Goal: Task Accomplishment & Management: Complete application form

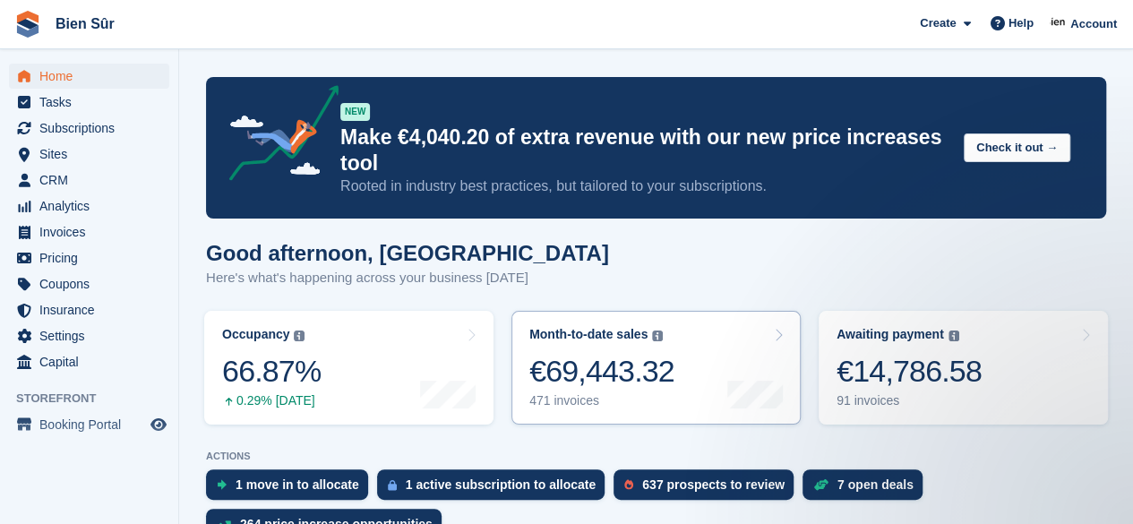
click at [752, 368] on div at bounding box center [755, 367] width 56 height 81
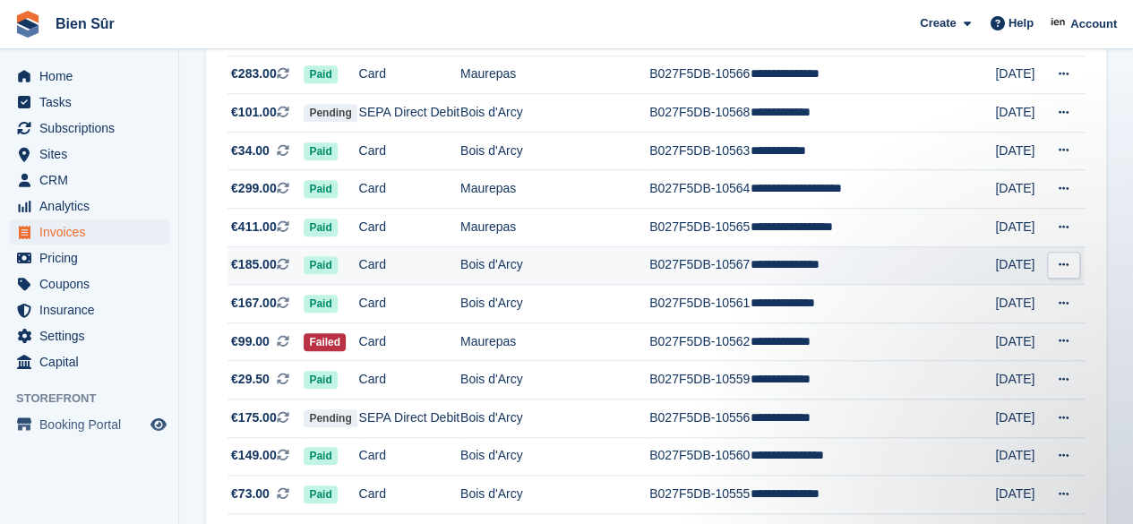
scroll to position [627, 0]
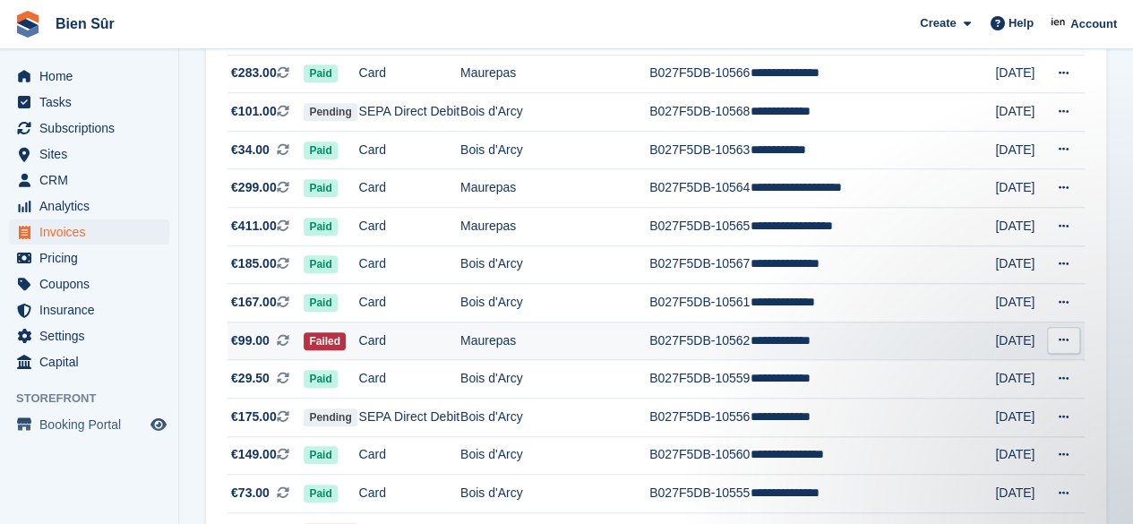
click at [503, 341] on td "Maurepas" at bounding box center [554, 340] width 189 height 39
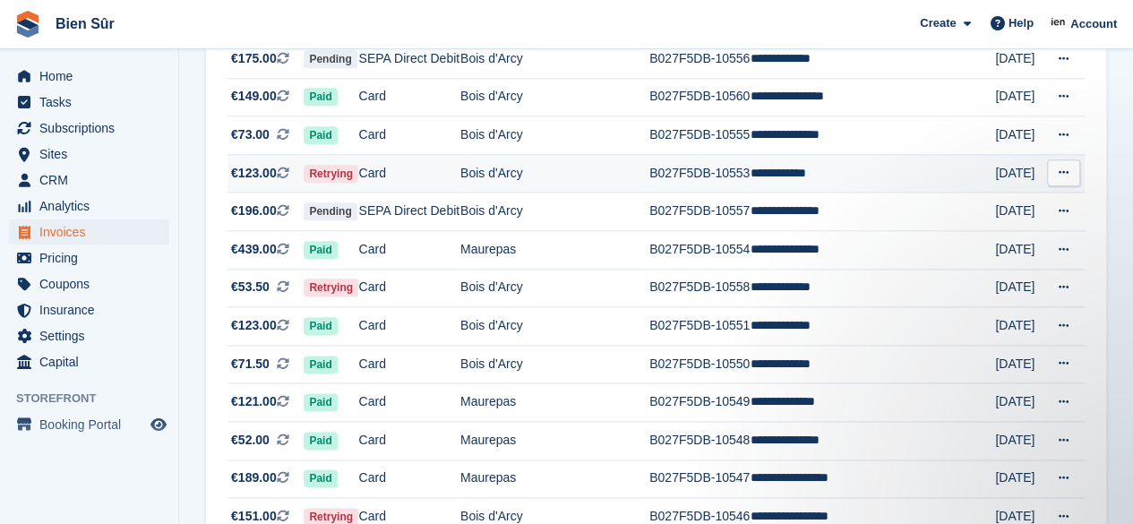
click at [741, 176] on td "B027F5DB-10553" at bounding box center [699, 173] width 101 height 39
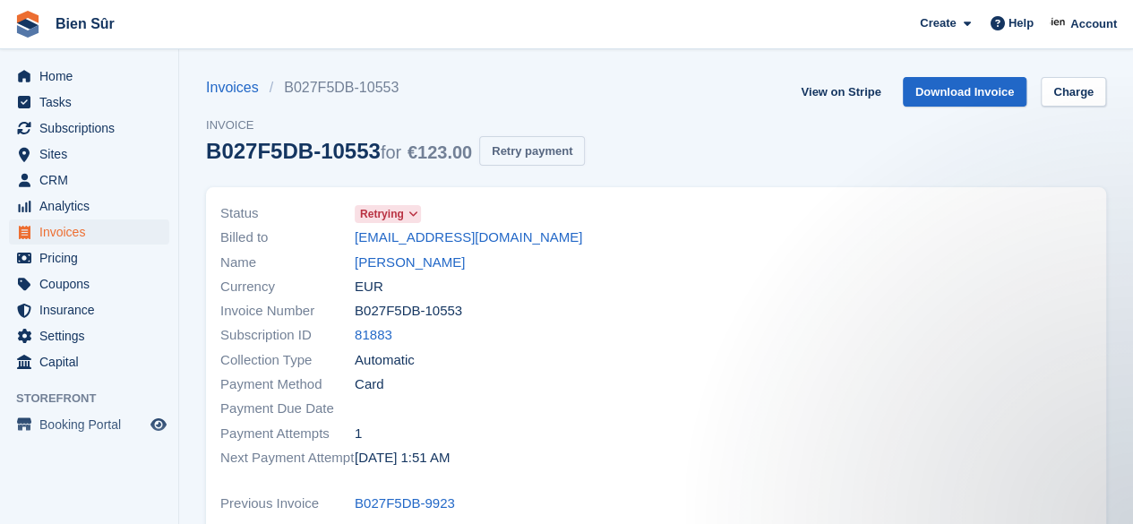
click at [515, 155] on button "Retry payment" at bounding box center [532, 151] width 106 height 30
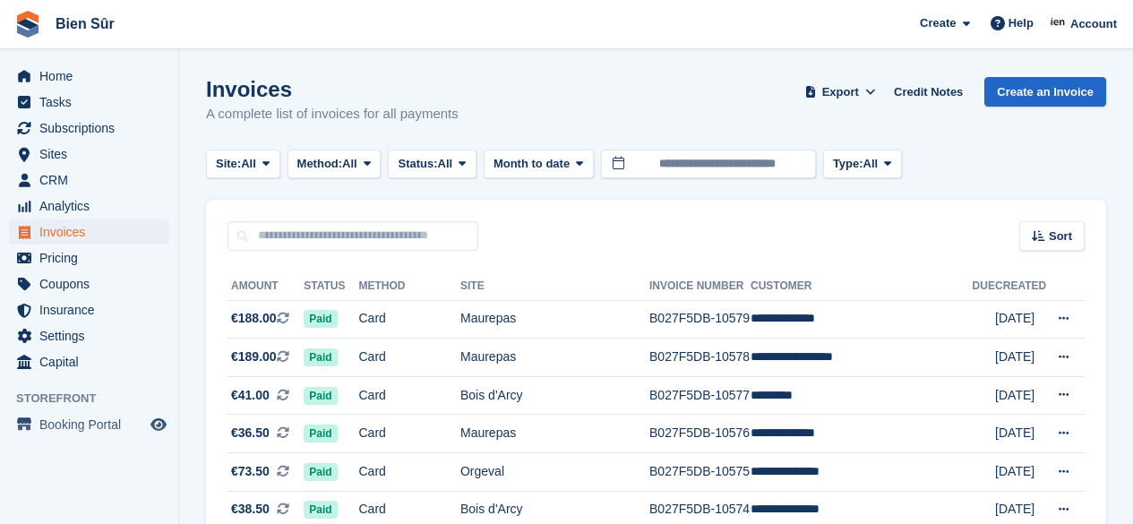
scroll to position [985, 0]
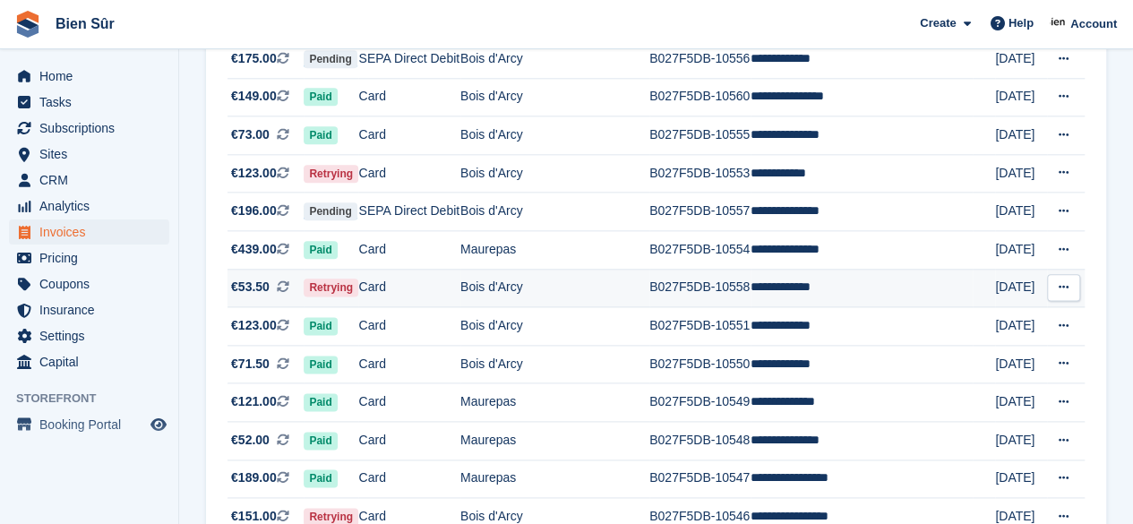
click at [731, 298] on td "B027F5DB-10558" at bounding box center [699, 288] width 101 height 39
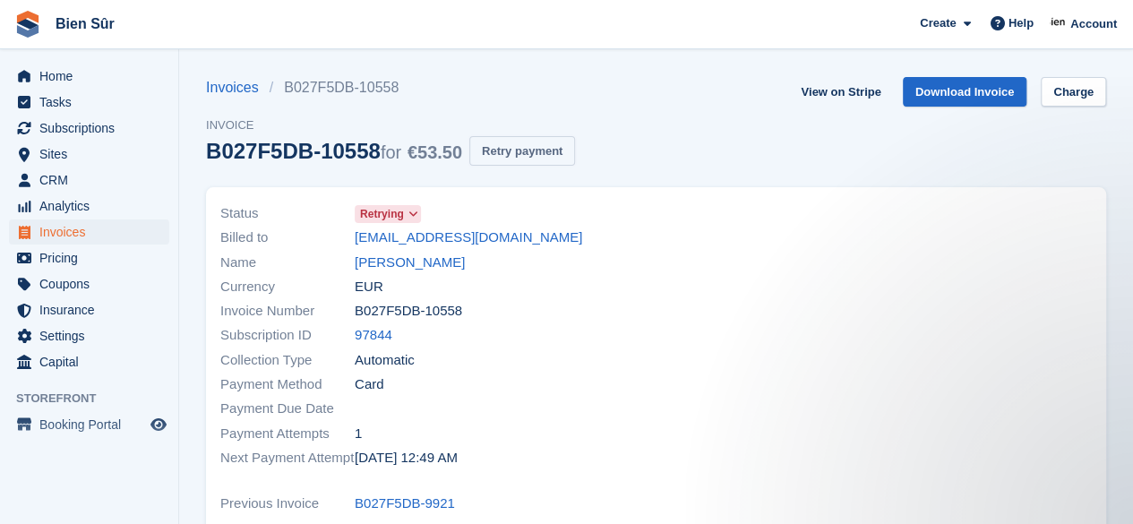
click at [525, 150] on button "Retry payment" at bounding box center [522, 151] width 106 height 30
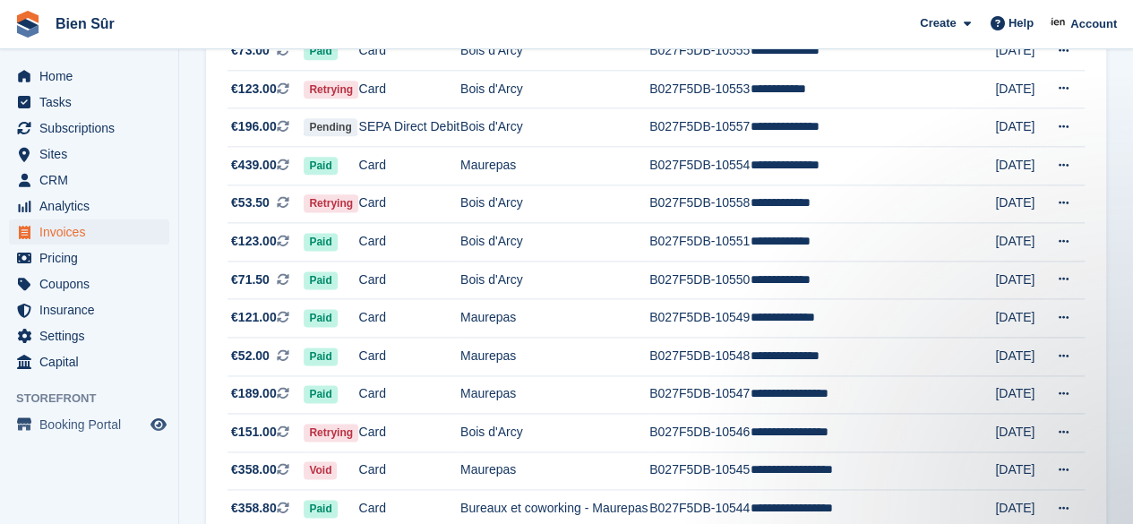
scroll to position [1074, 0]
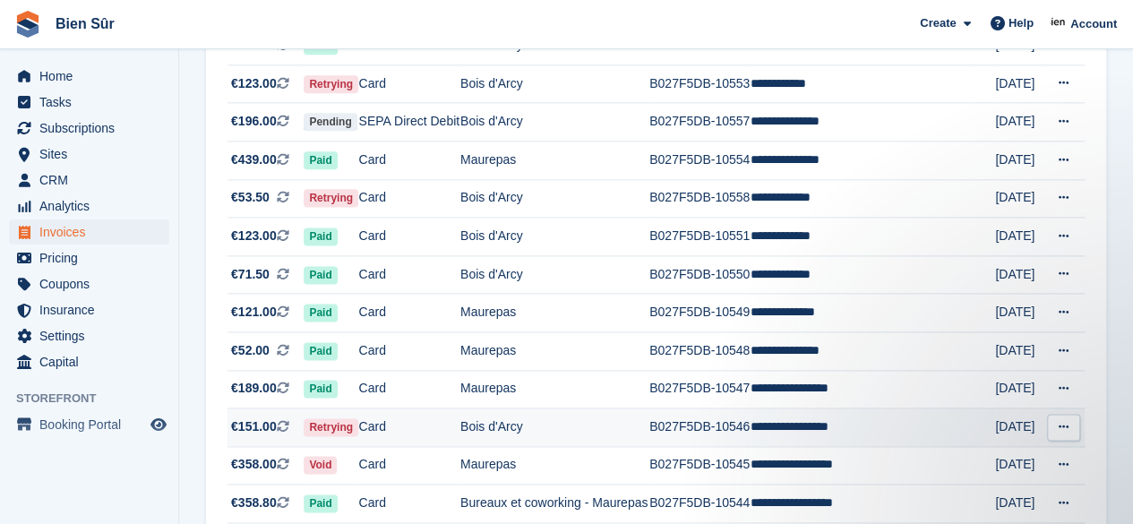
click at [672, 442] on td "B027F5DB-10546" at bounding box center [699, 427] width 101 height 39
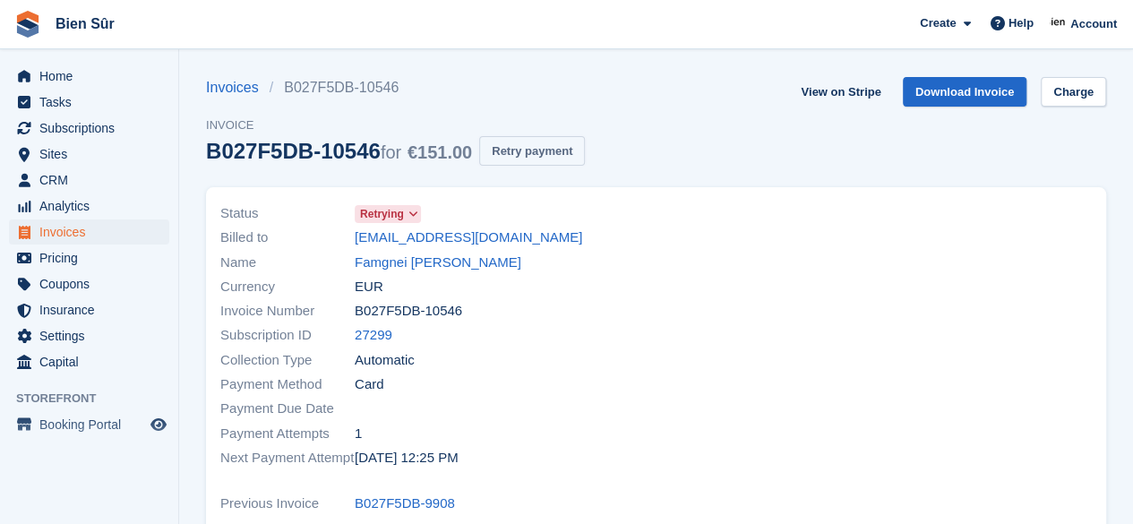
click at [543, 155] on button "Retry payment" at bounding box center [532, 151] width 106 height 30
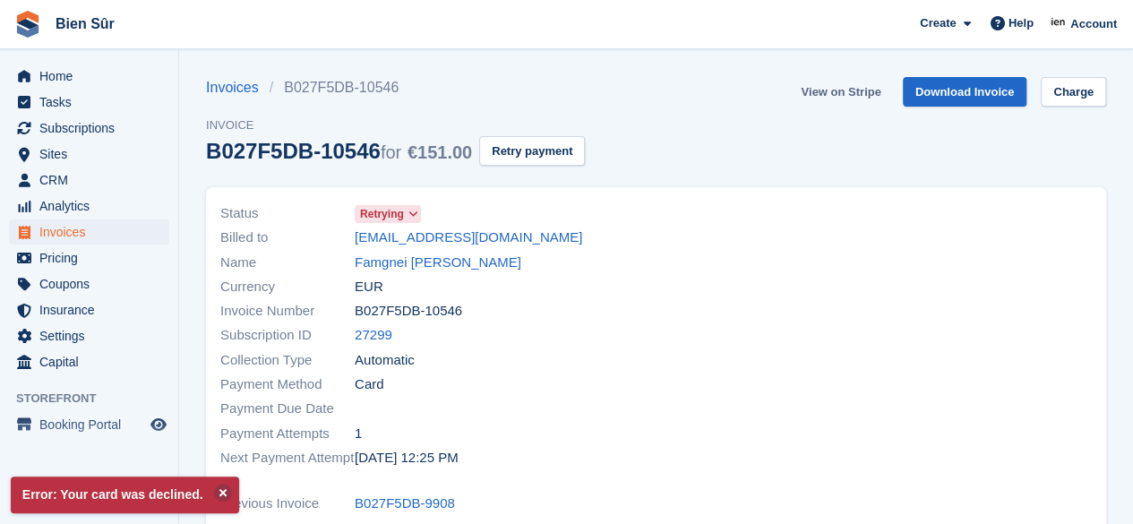
click at [831, 90] on link "View on Stripe" at bounding box center [840, 92] width 94 height 30
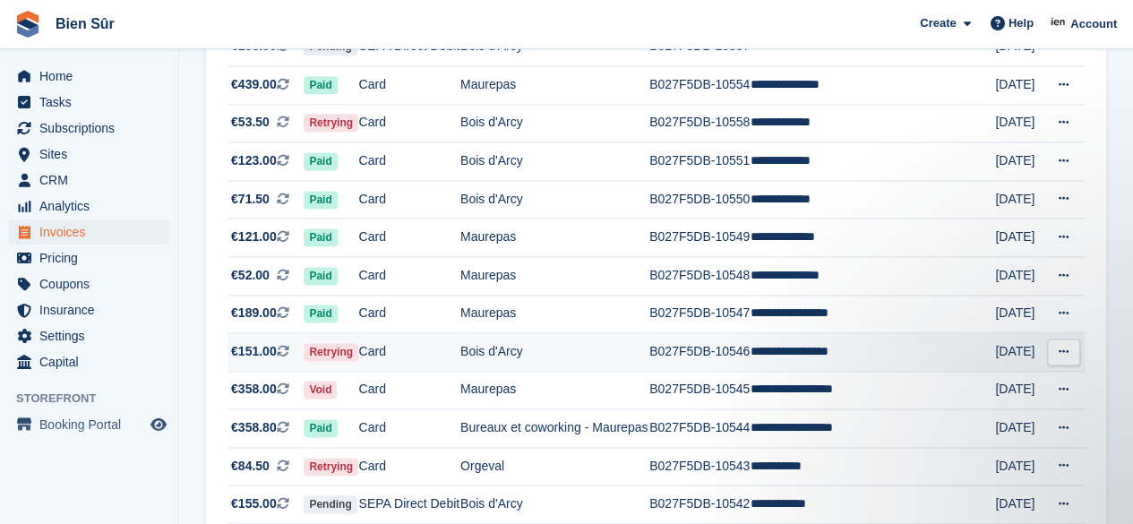
scroll to position [1254, 0]
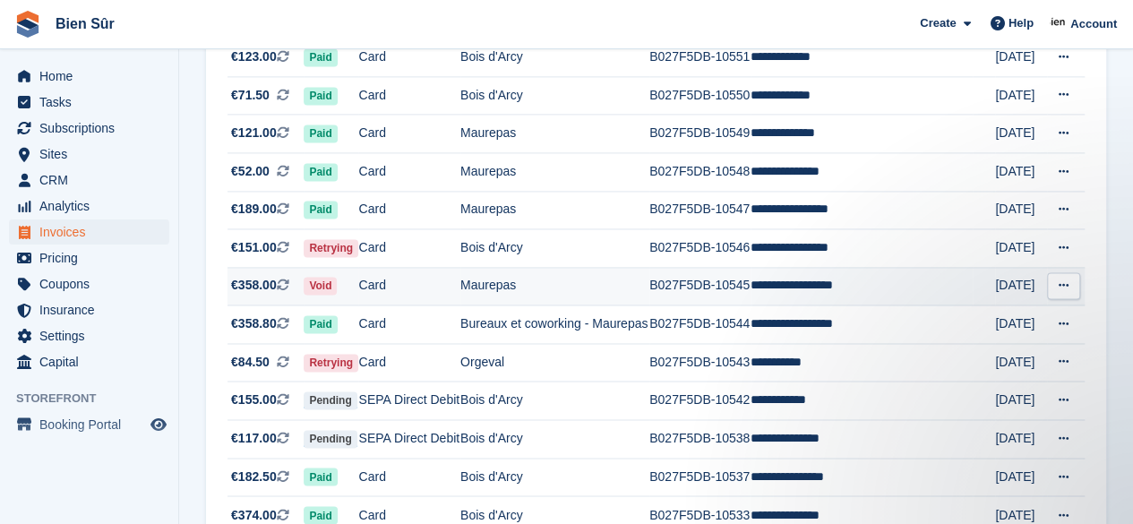
click at [533, 298] on td "Maurepas" at bounding box center [554, 286] width 189 height 39
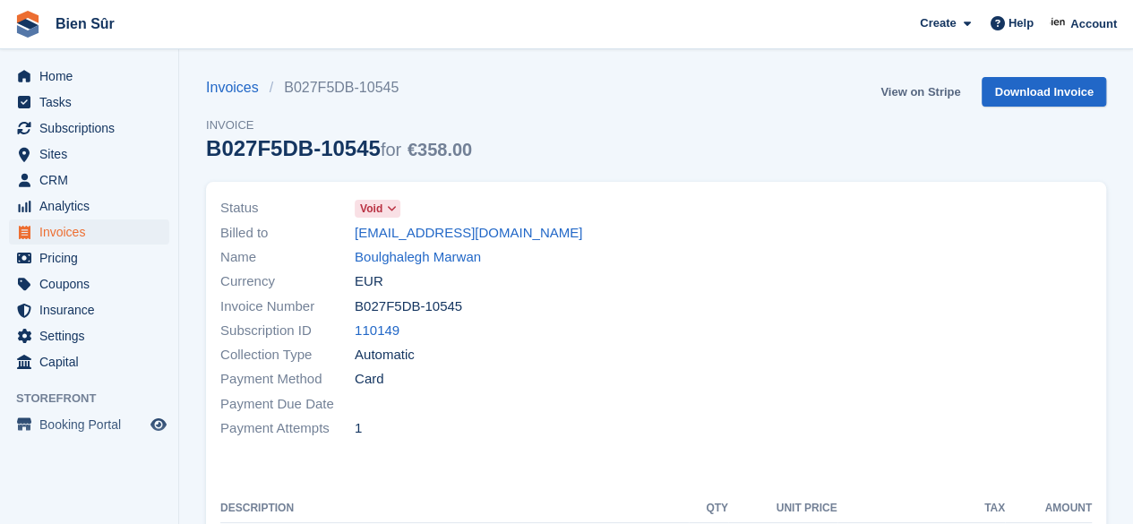
click at [924, 96] on link "View on Stripe" at bounding box center [920, 92] width 94 height 30
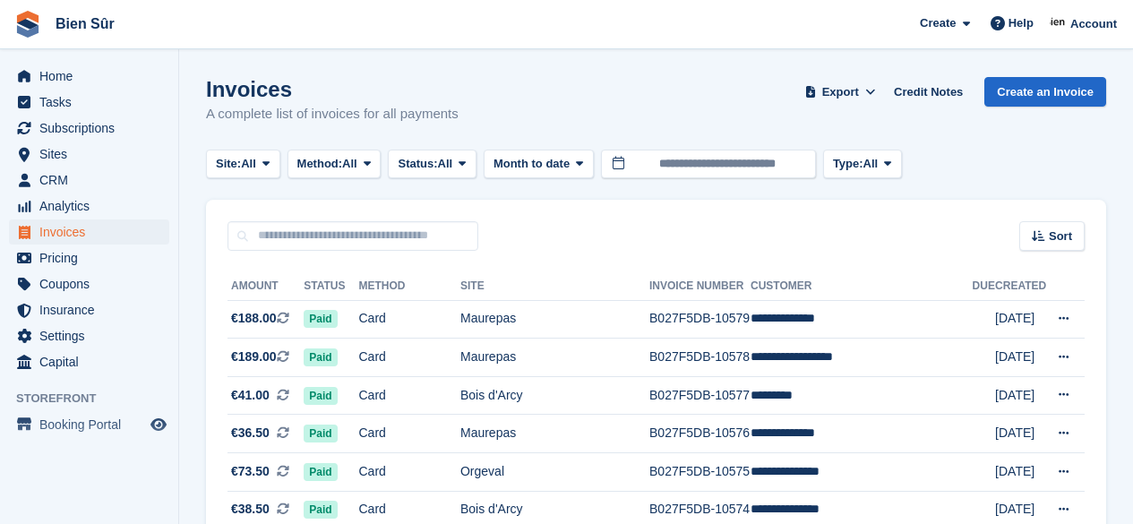
scroll to position [1254, 0]
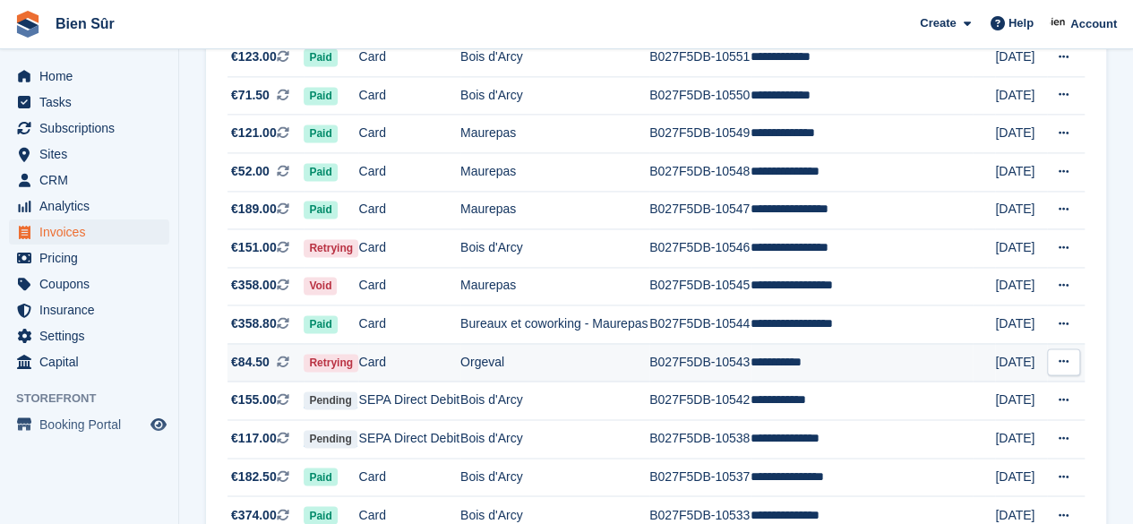
click at [629, 354] on td "Orgeval" at bounding box center [554, 362] width 189 height 39
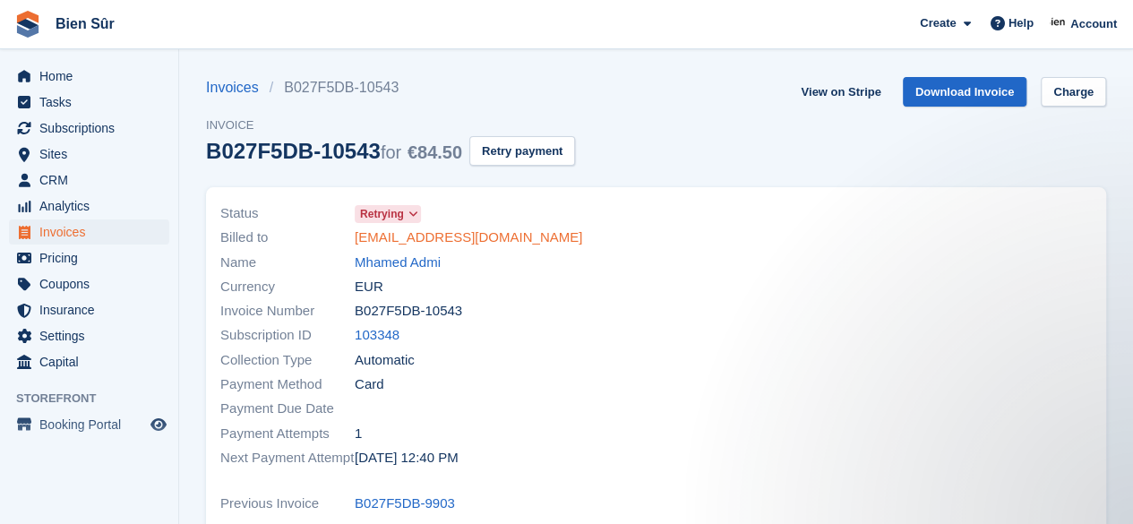
click at [437, 233] on link "mhamedadmi@gmail.com" at bounding box center [468, 237] width 227 height 21
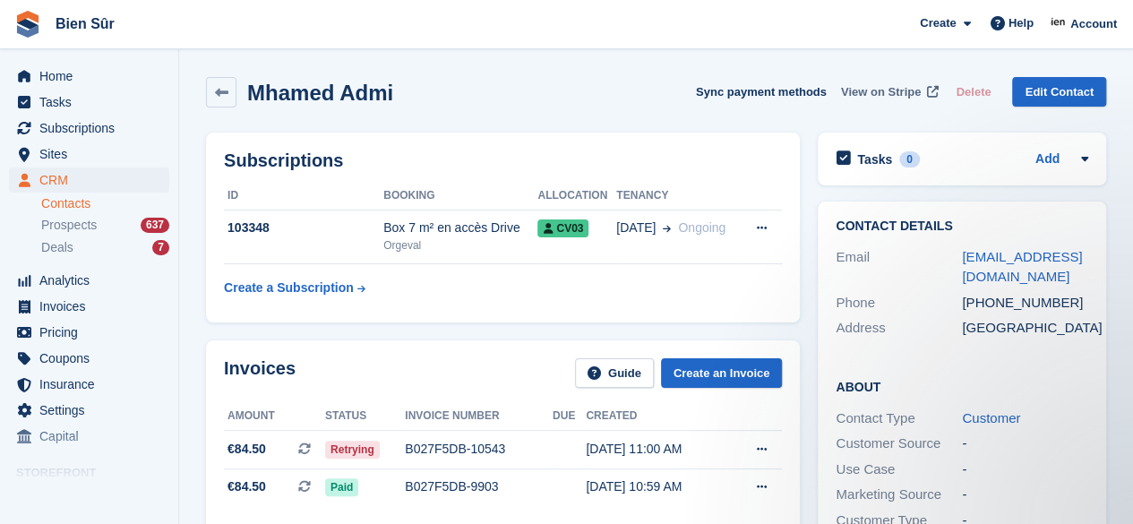
click at [880, 94] on span "View on Stripe" at bounding box center [881, 92] width 80 height 18
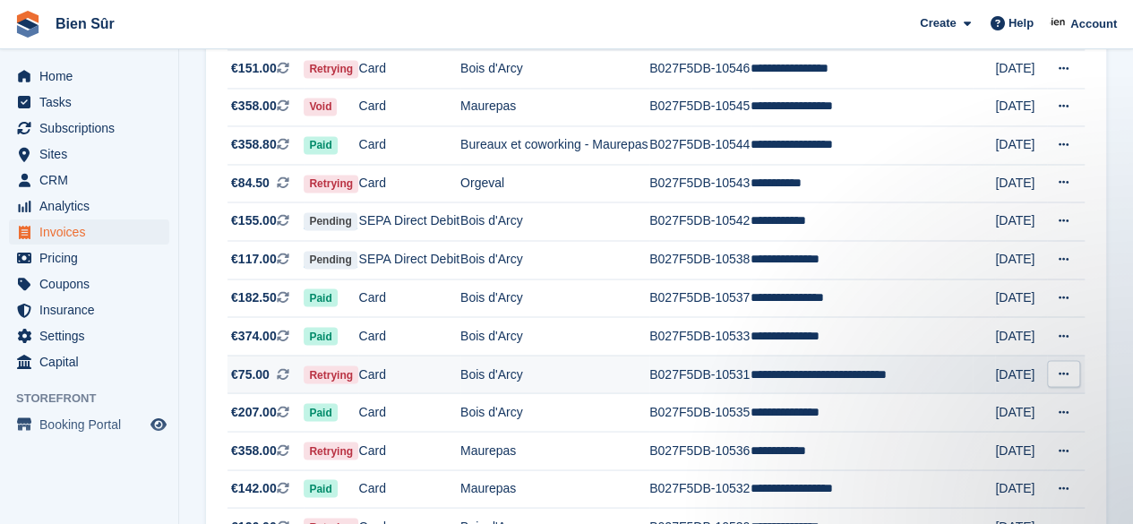
click at [620, 389] on td "Bois d'Arcy" at bounding box center [554, 374] width 189 height 39
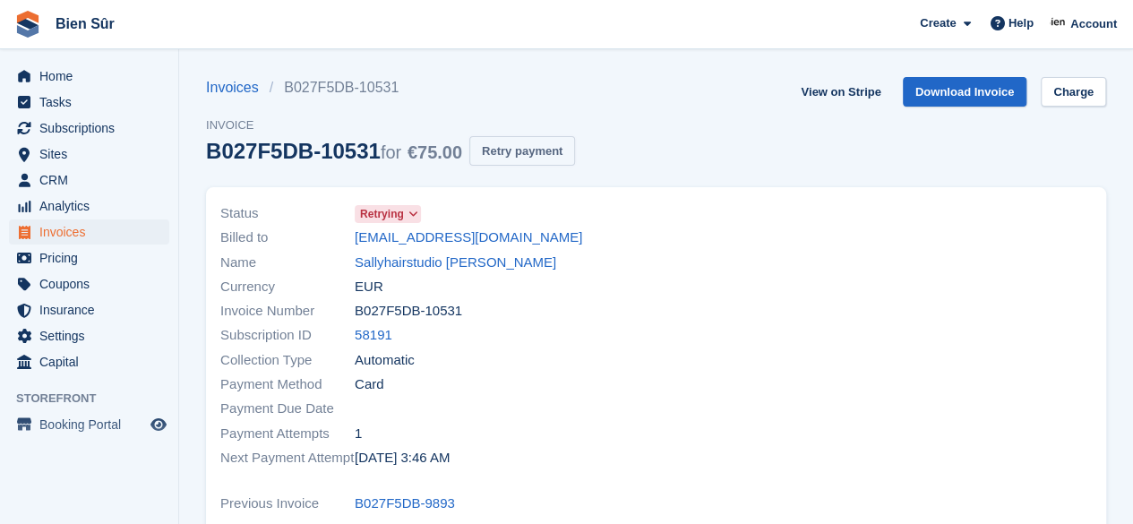
click at [511, 136] on button "Retry payment" at bounding box center [522, 151] width 106 height 30
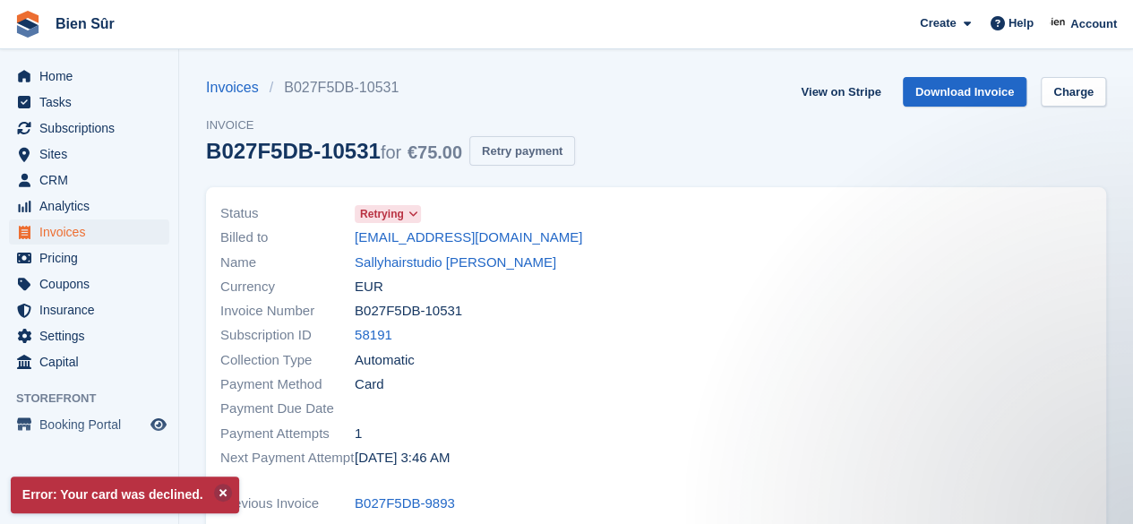
click at [521, 150] on button "Retry payment" at bounding box center [522, 151] width 106 height 30
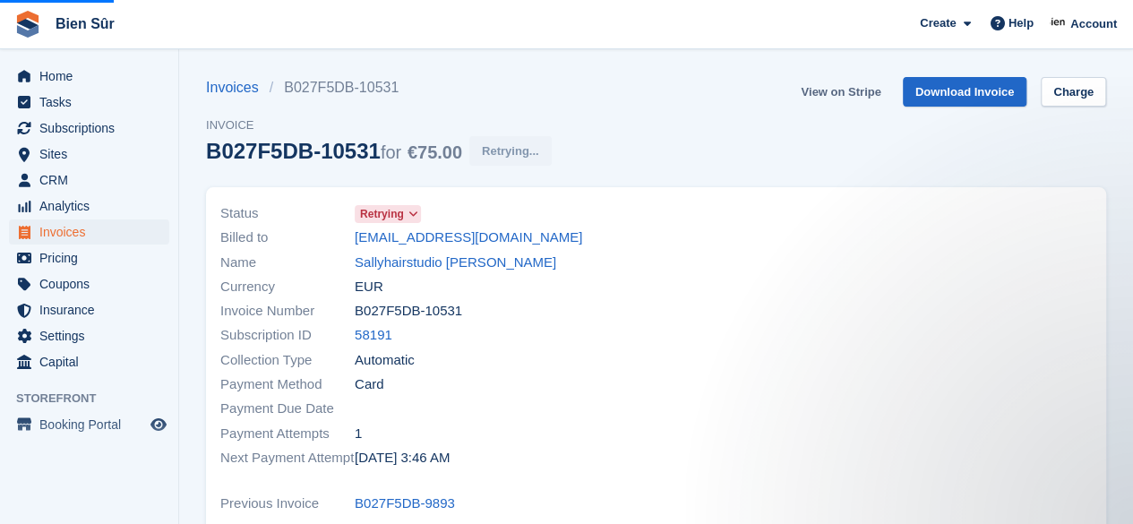
click at [830, 93] on link "View on Stripe" at bounding box center [840, 92] width 94 height 30
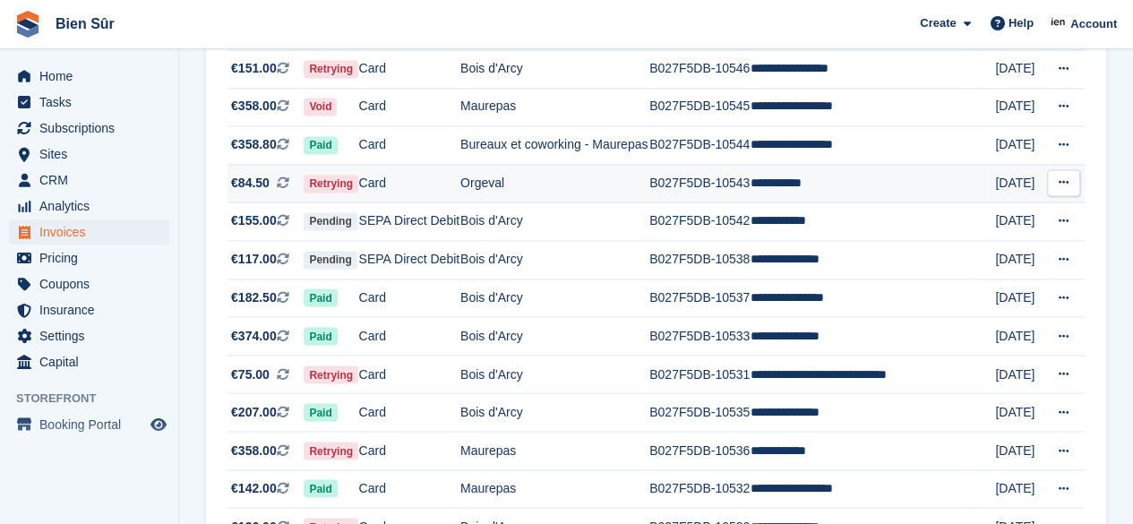
scroll to position [1433, 0]
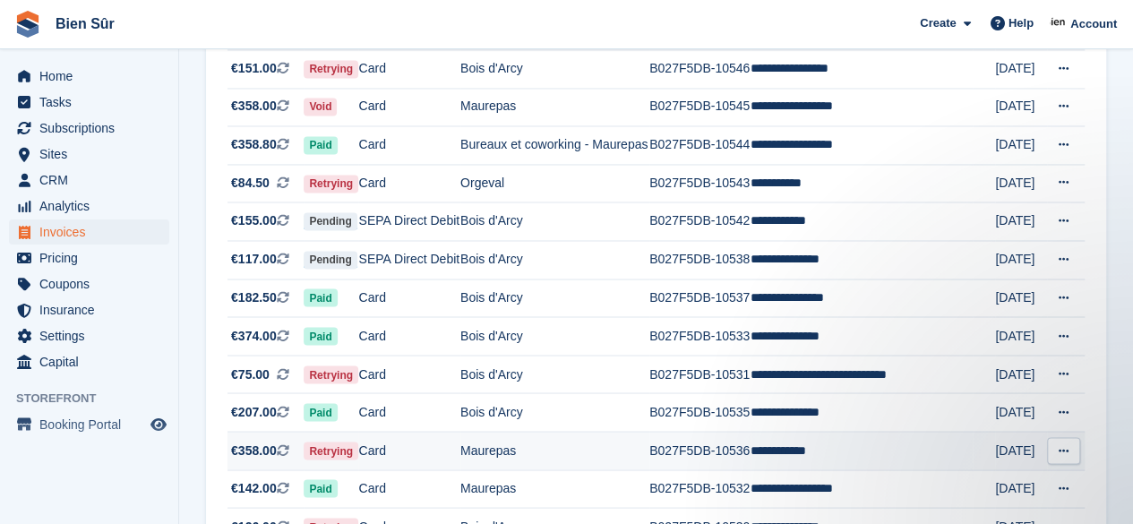
click at [675, 458] on td "B027F5DB-10536" at bounding box center [699, 451] width 101 height 39
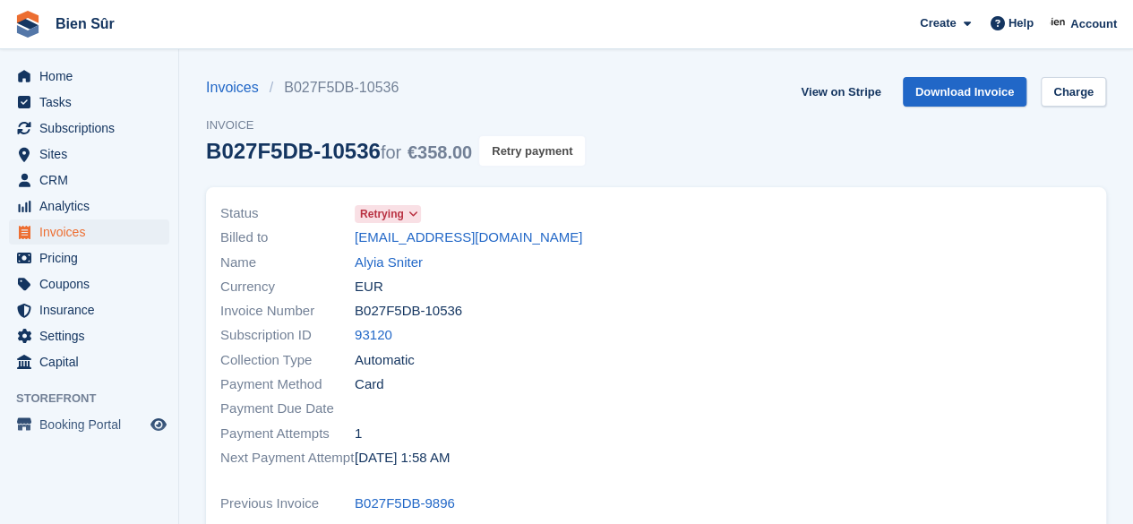
click at [544, 148] on button "Retry payment" at bounding box center [532, 151] width 106 height 30
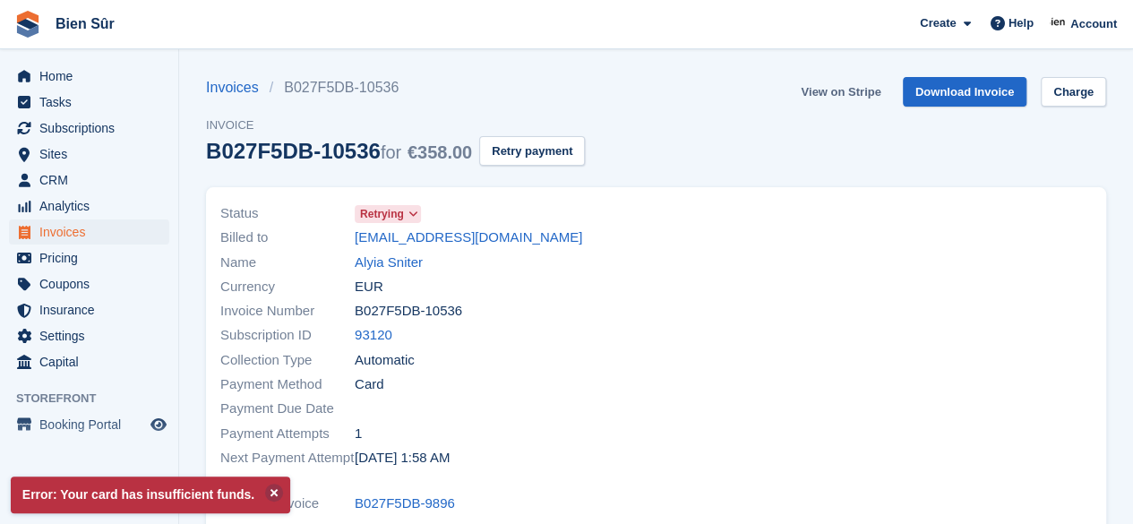
click at [838, 95] on link "View on Stripe" at bounding box center [840, 92] width 94 height 30
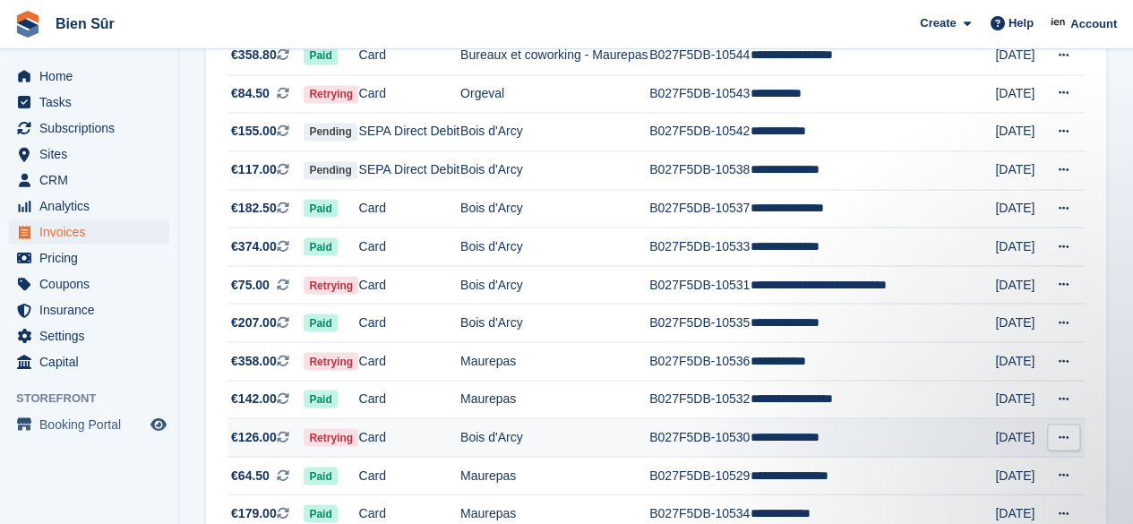
click at [724, 455] on td "B027F5DB-10530" at bounding box center [699, 437] width 101 height 39
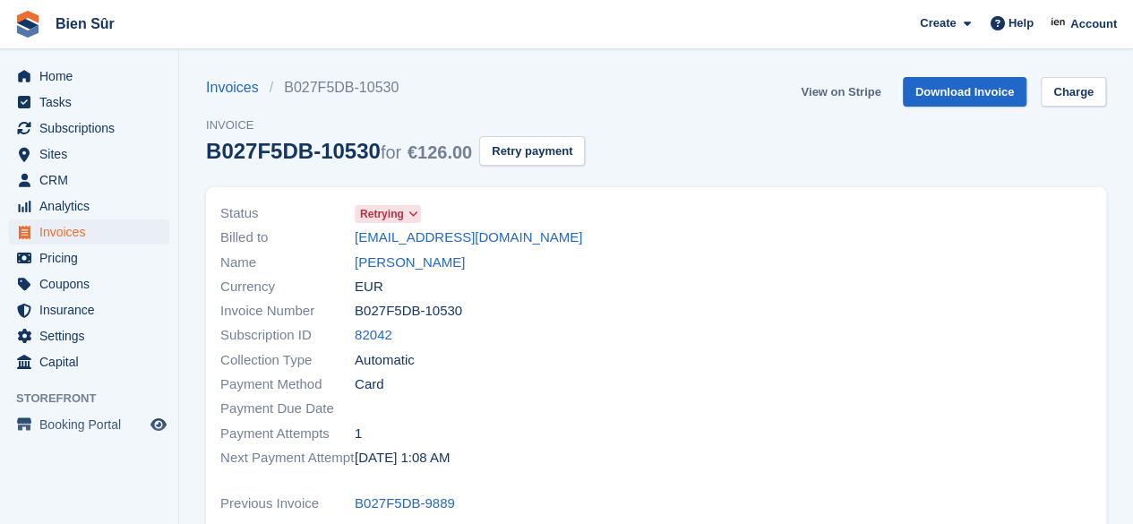
click at [855, 99] on link "View on Stripe" at bounding box center [840, 92] width 94 height 30
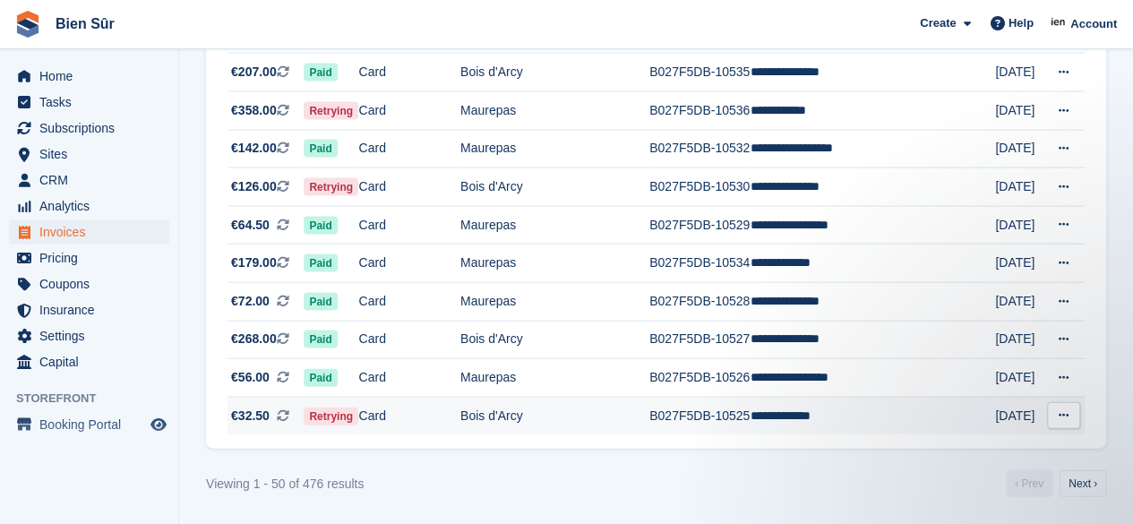
click at [686, 416] on td "B027F5DB-10525" at bounding box center [699, 416] width 101 height 38
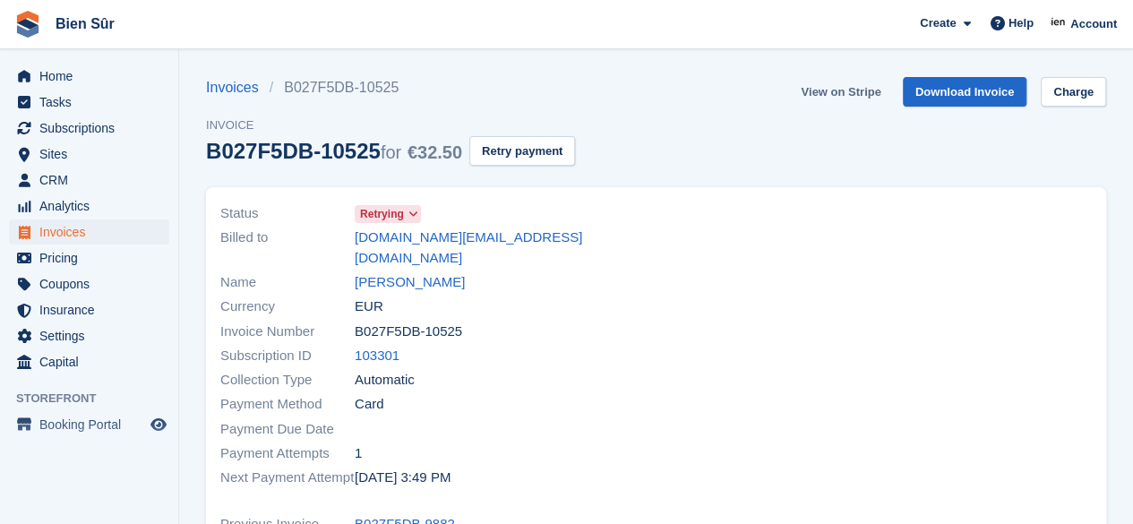
click at [854, 93] on link "View on Stripe" at bounding box center [840, 92] width 94 height 30
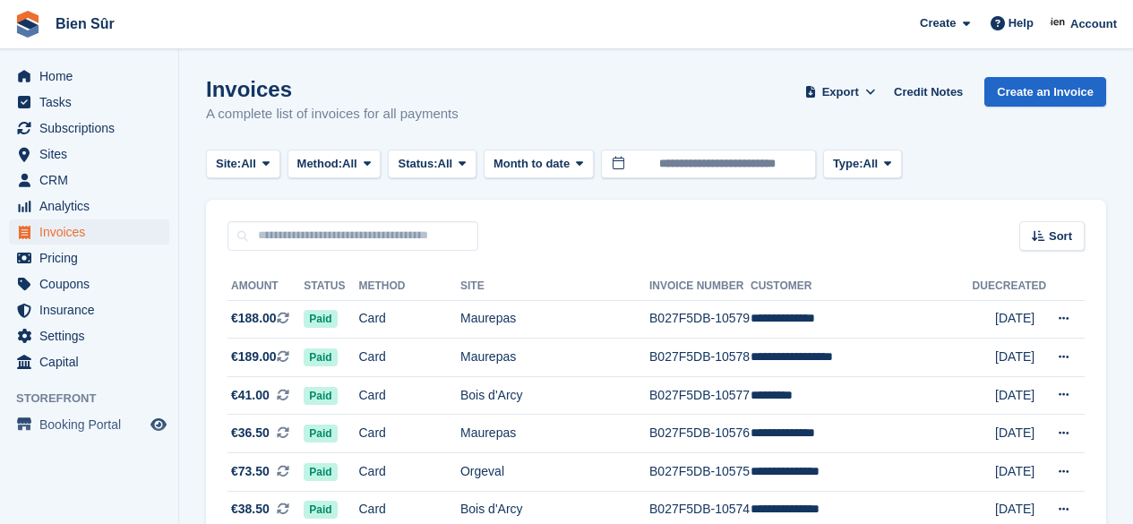
scroll to position [1786, 0]
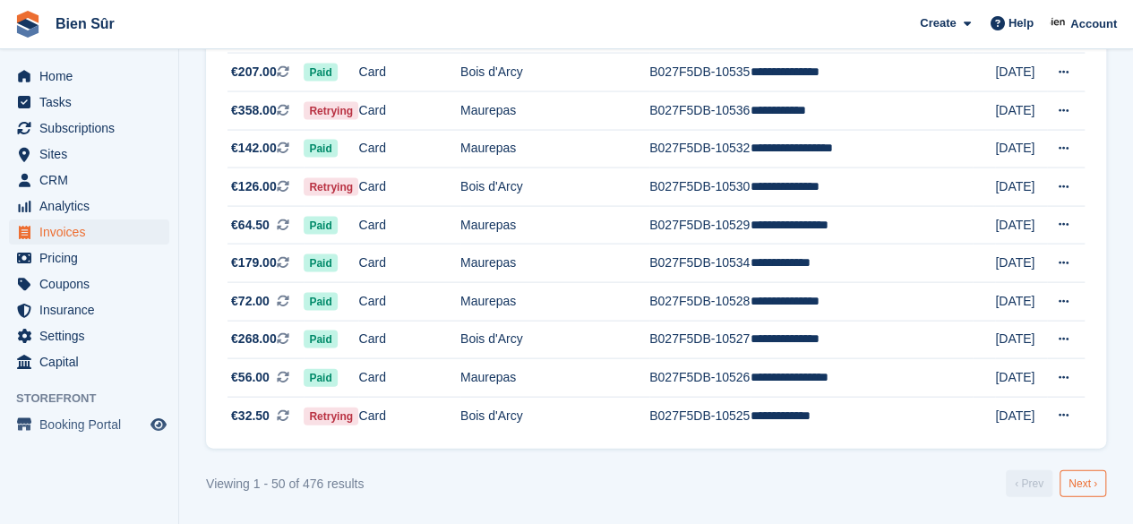
click at [1085, 484] on link "Next ›" at bounding box center [1082, 483] width 47 height 27
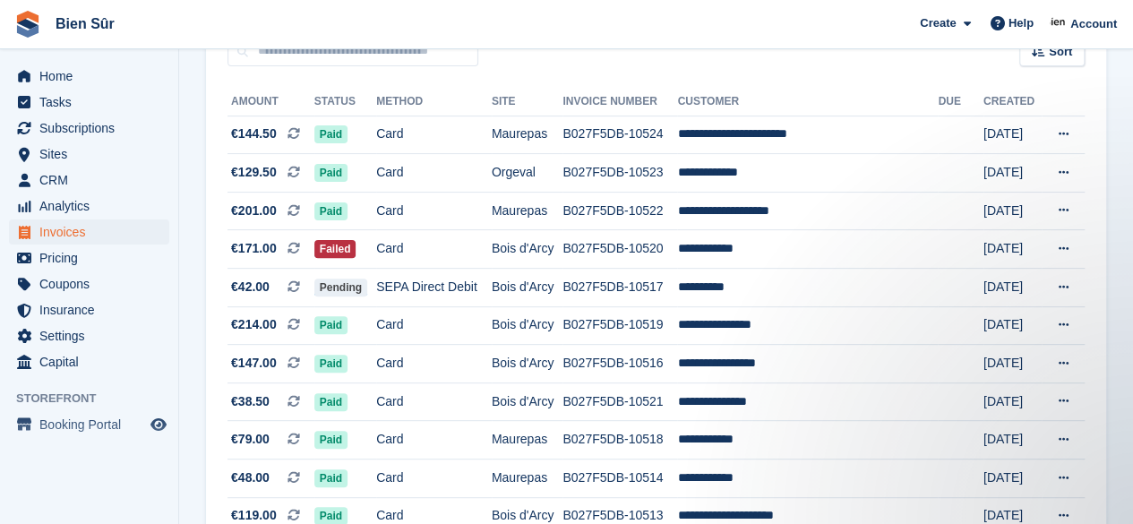
scroll to position [269, 0]
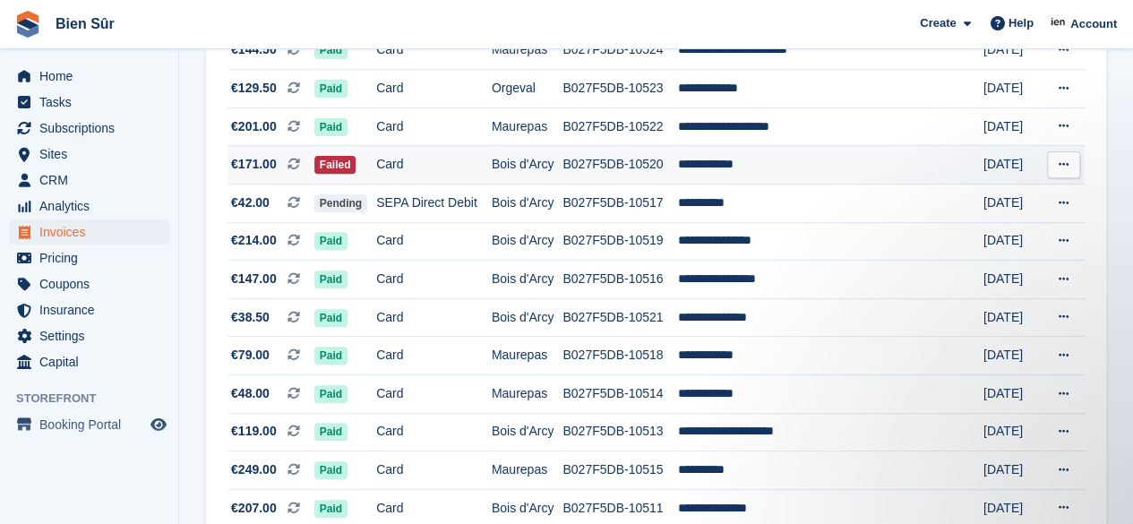
click at [720, 165] on td "**********" at bounding box center [807, 165] width 261 height 39
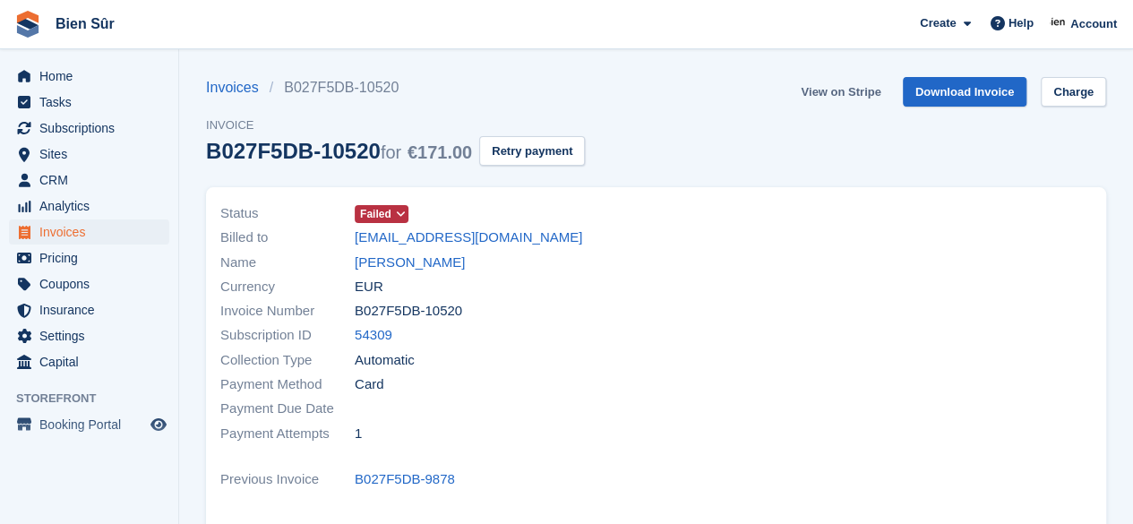
click at [826, 83] on link "View on Stripe" at bounding box center [840, 92] width 94 height 30
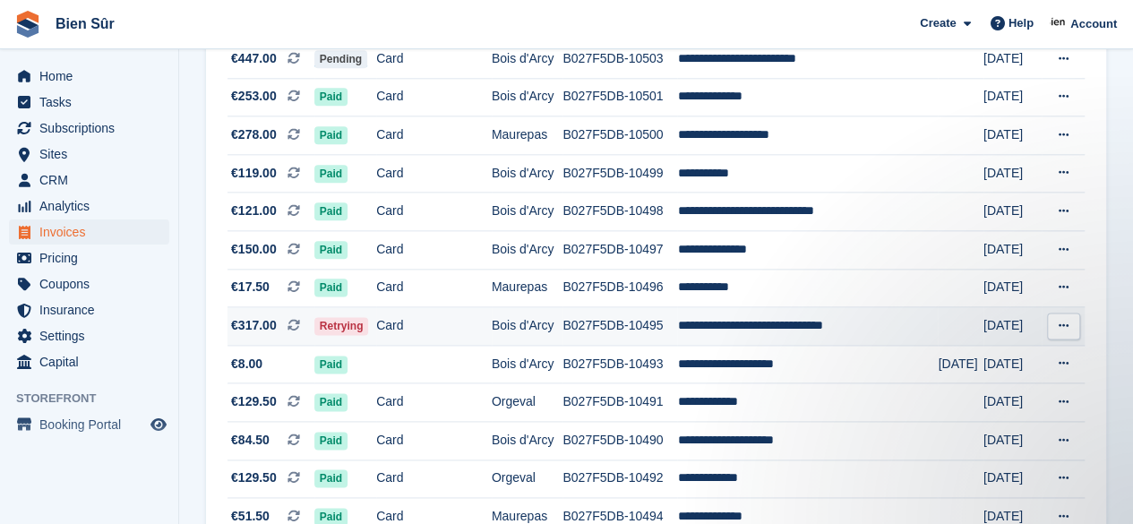
click at [616, 329] on td "B027F5DB-10495" at bounding box center [619, 326] width 115 height 39
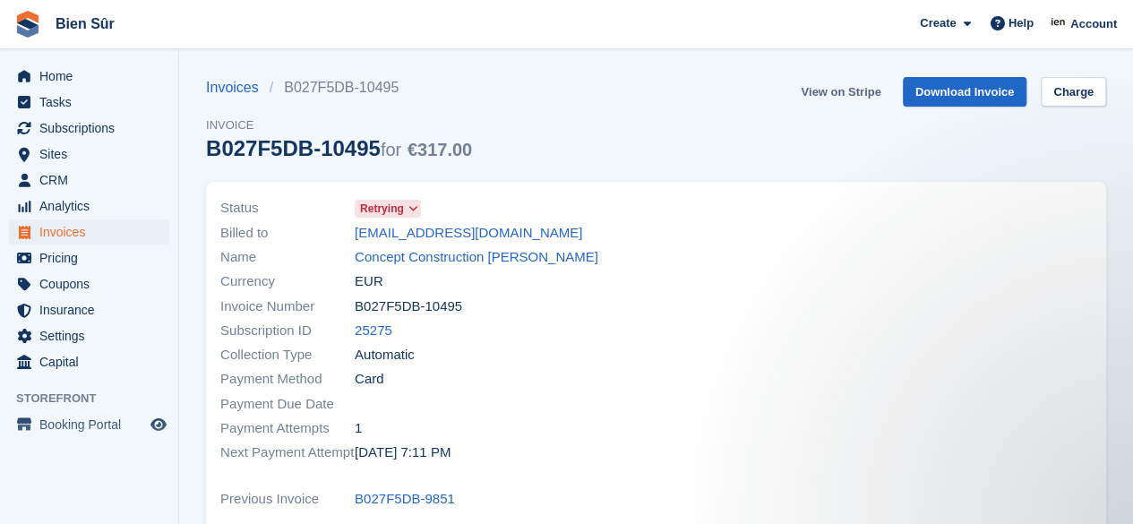
click at [834, 94] on link "View on Stripe" at bounding box center [840, 92] width 94 height 30
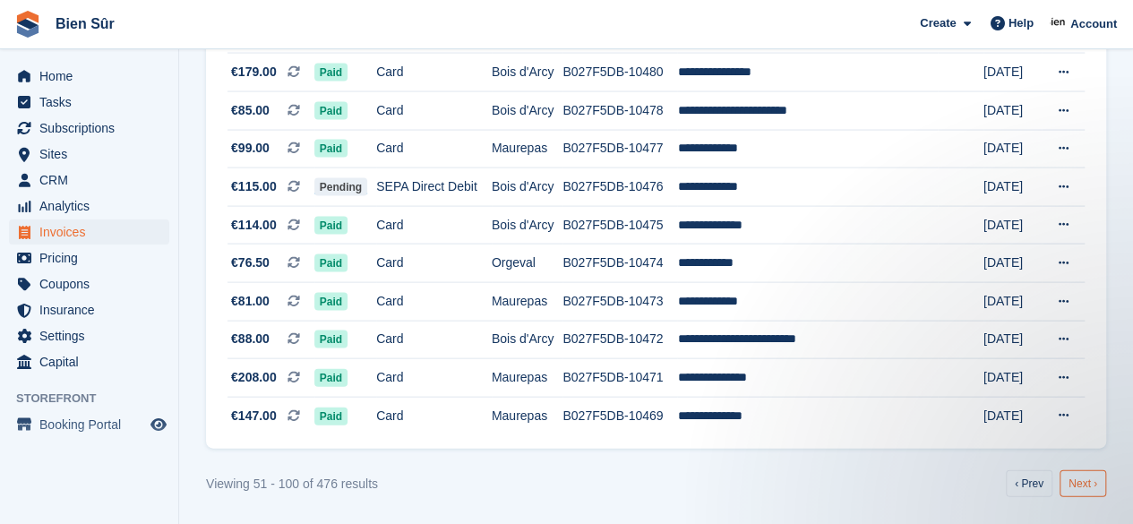
click at [1071, 481] on link "Next ›" at bounding box center [1082, 483] width 47 height 27
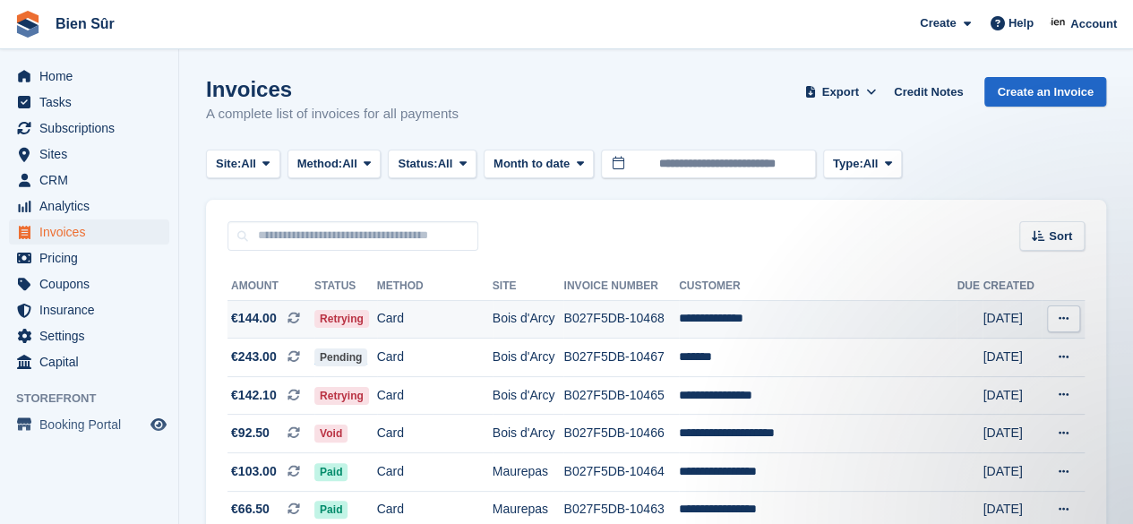
click at [679, 318] on td "B027F5DB-10468" at bounding box center [621, 319] width 116 height 39
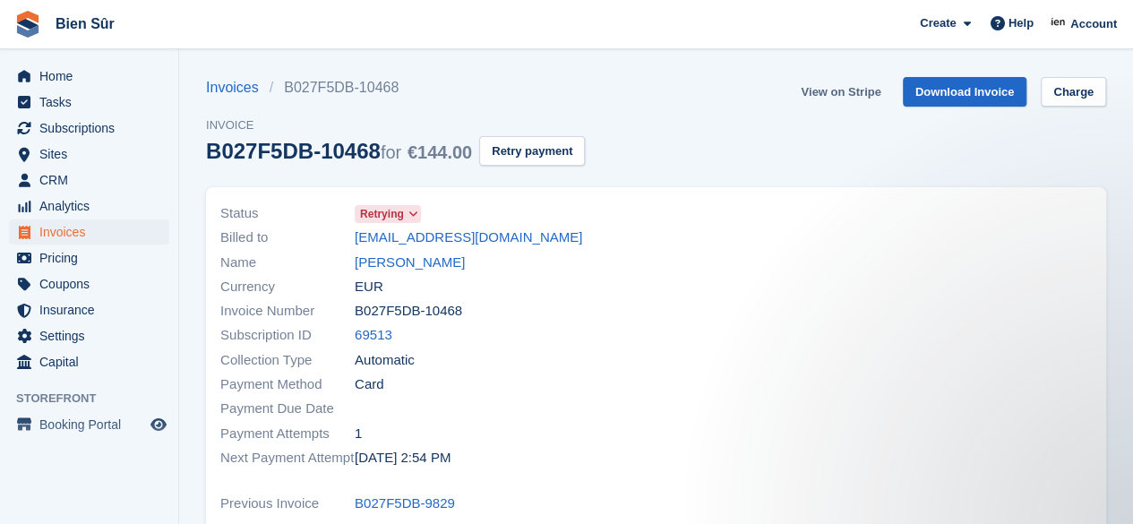
click at [845, 100] on link "View on Stripe" at bounding box center [840, 92] width 94 height 30
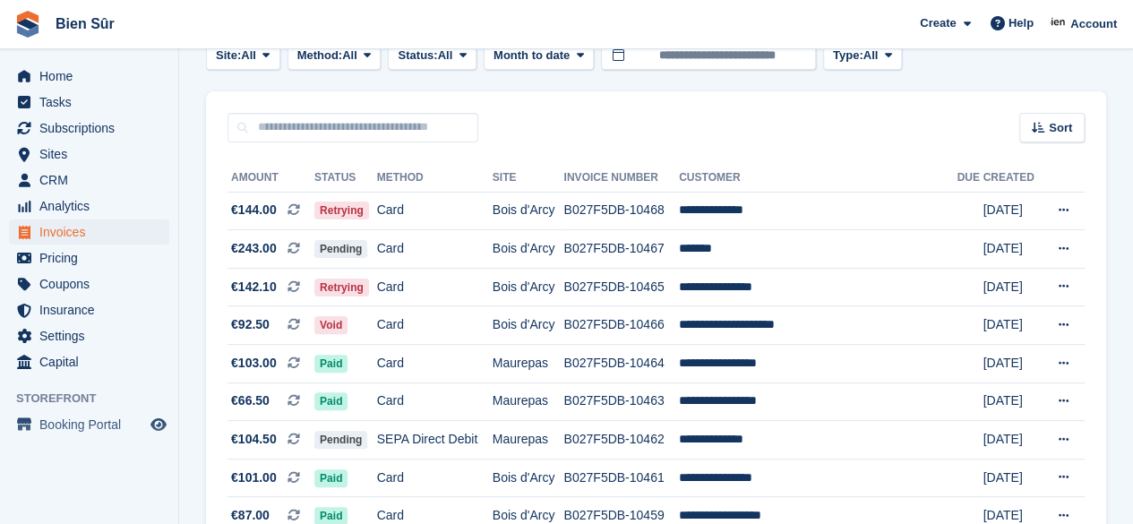
scroll to position [179, 0]
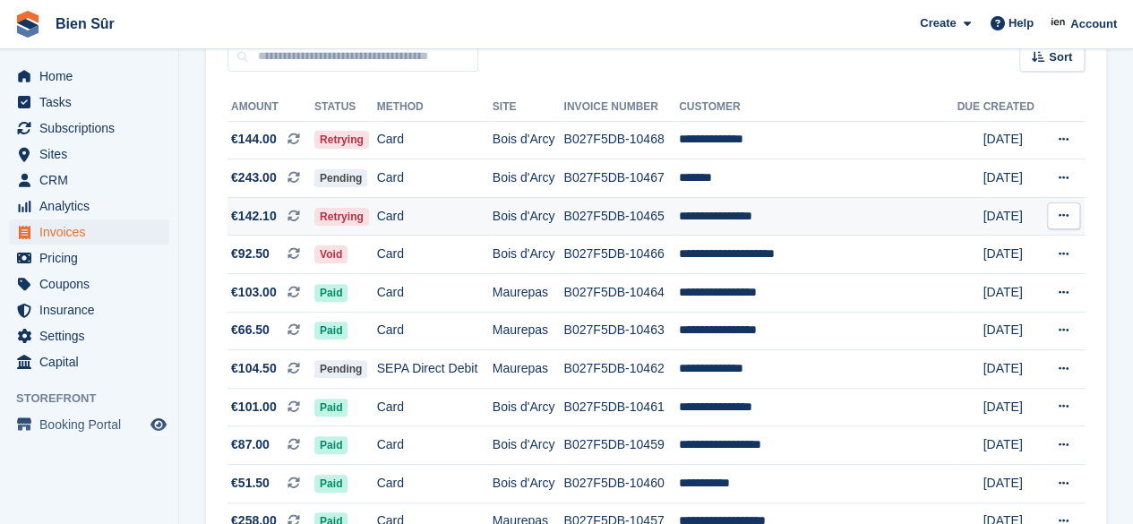
click at [679, 214] on td "B027F5DB-10465" at bounding box center [621, 216] width 116 height 39
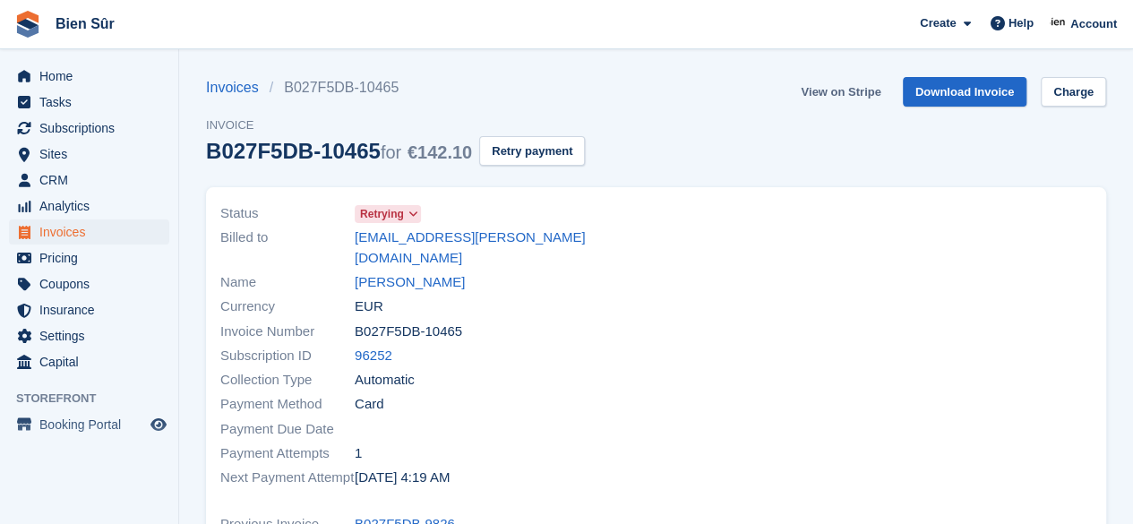
click at [857, 88] on link "View on Stripe" at bounding box center [840, 92] width 94 height 30
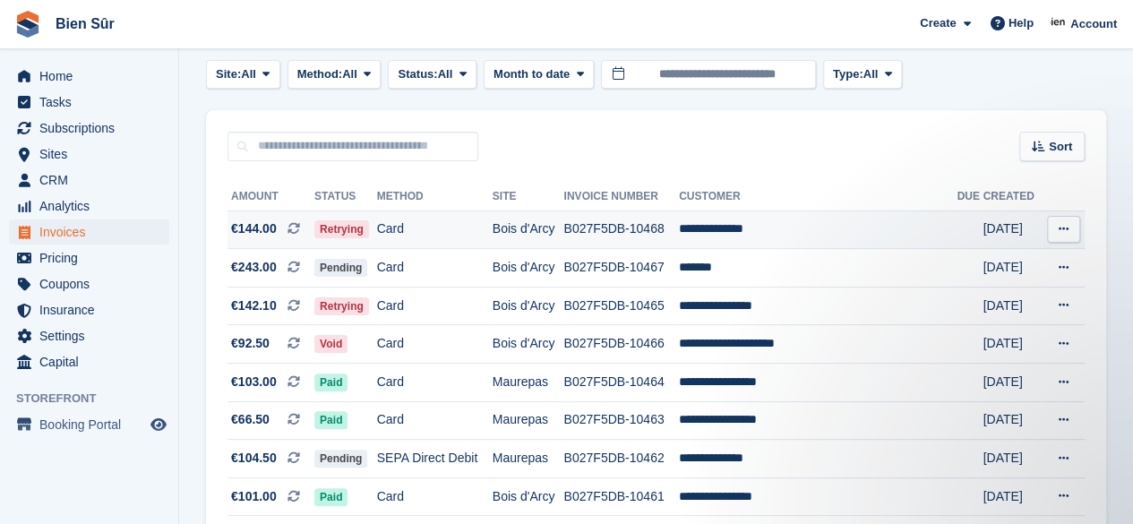
click at [616, 230] on td "B027F5DB-10468" at bounding box center [621, 229] width 116 height 39
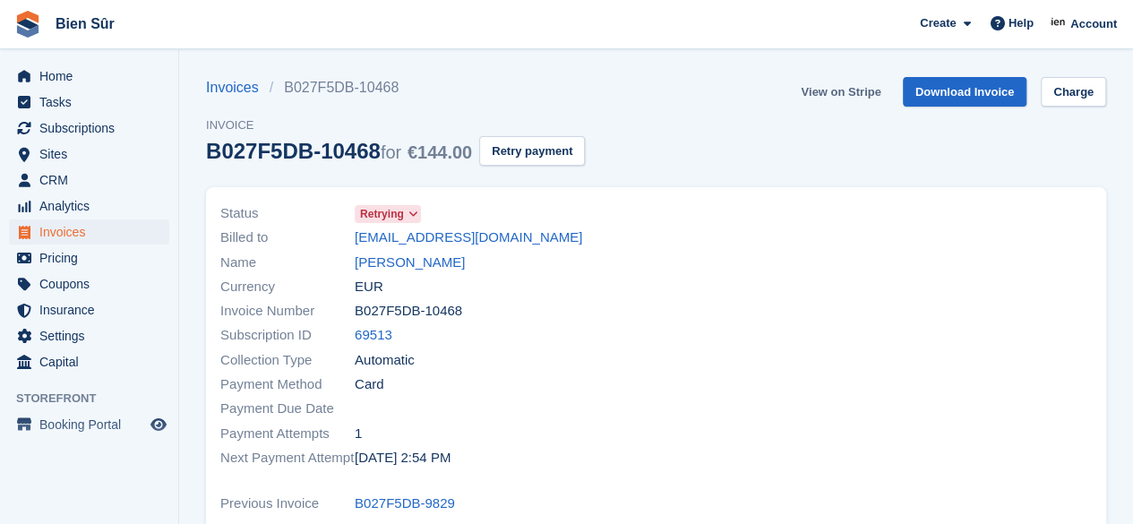
click at [842, 86] on link "View on Stripe" at bounding box center [840, 92] width 94 height 30
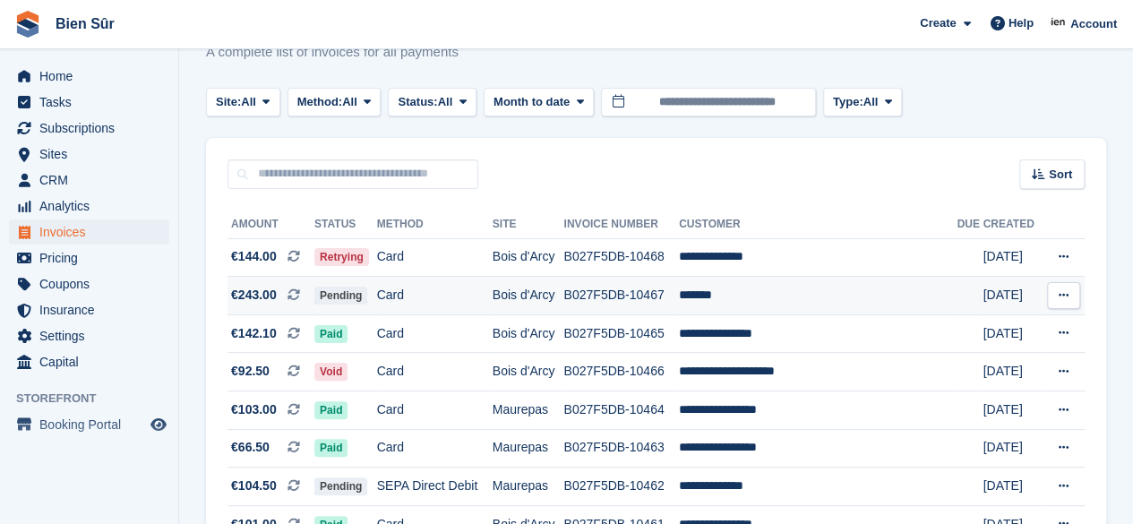
scroll to position [90, 0]
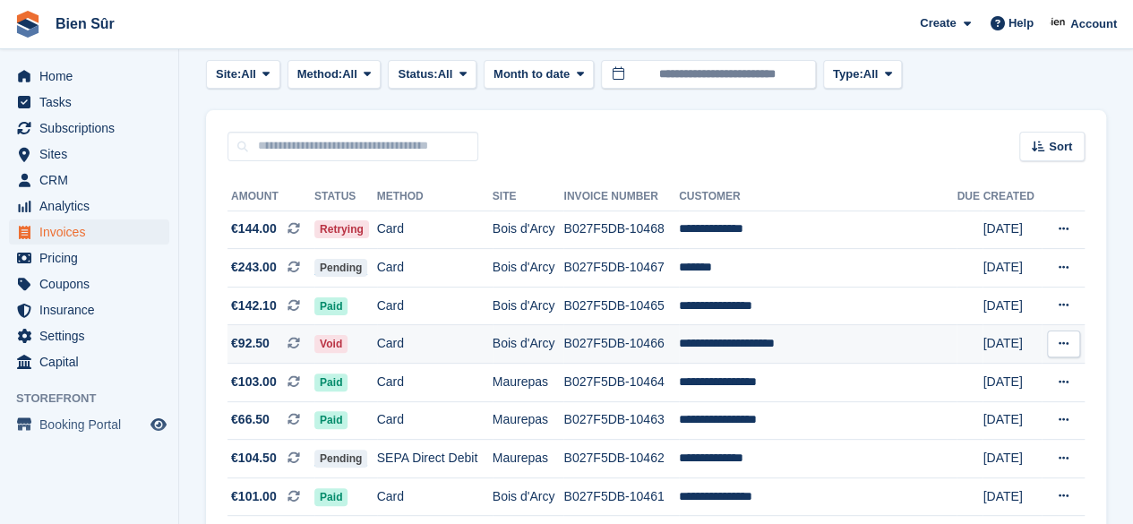
click at [609, 357] on td "B027F5DB-10466" at bounding box center [621, 344] width 116 height 39
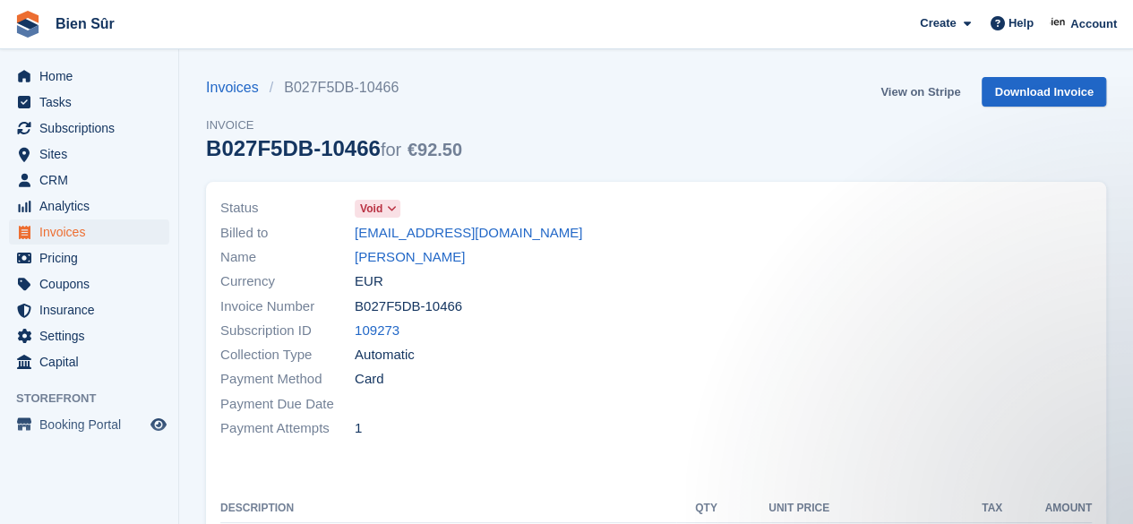
click at [915, 87] on link "View on Stripe" at bounding box center [920, 92] width 94 height 30
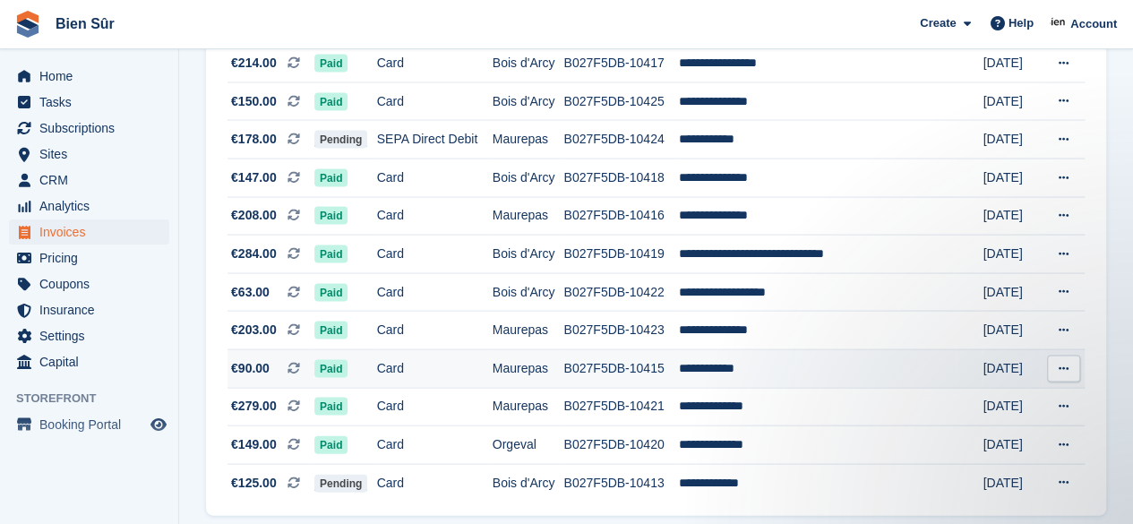
scroll to position [1786, 0]
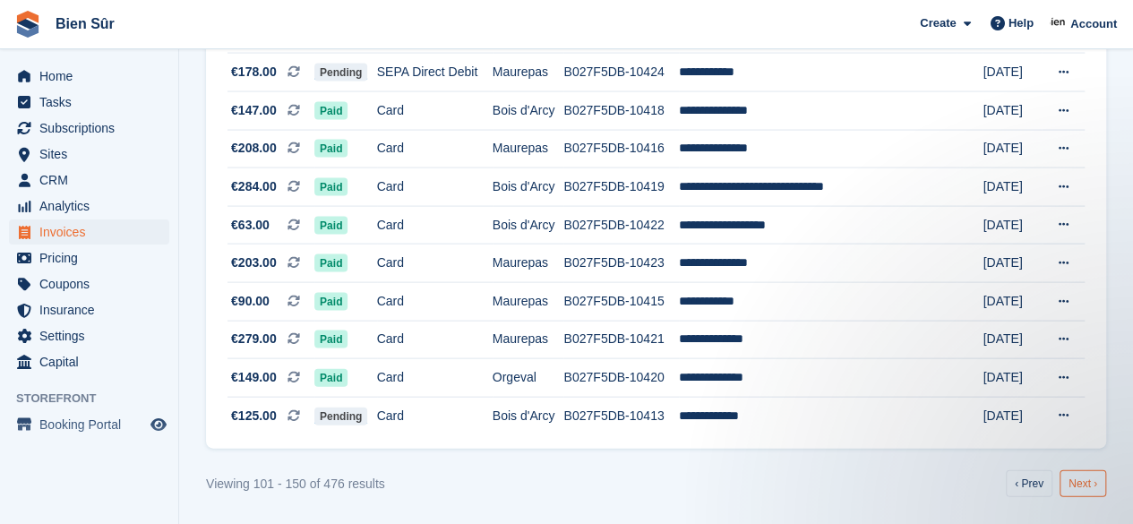
click at [1080, 475] on link "Next ›" at bounding box center [1082, 483] width 47 height 27
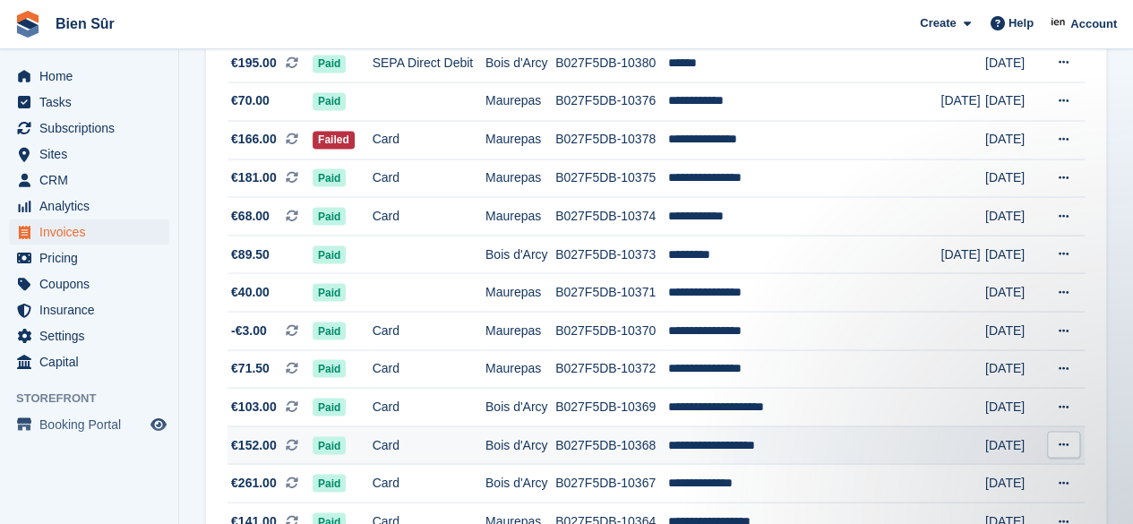
scroll to position [1343, 0]
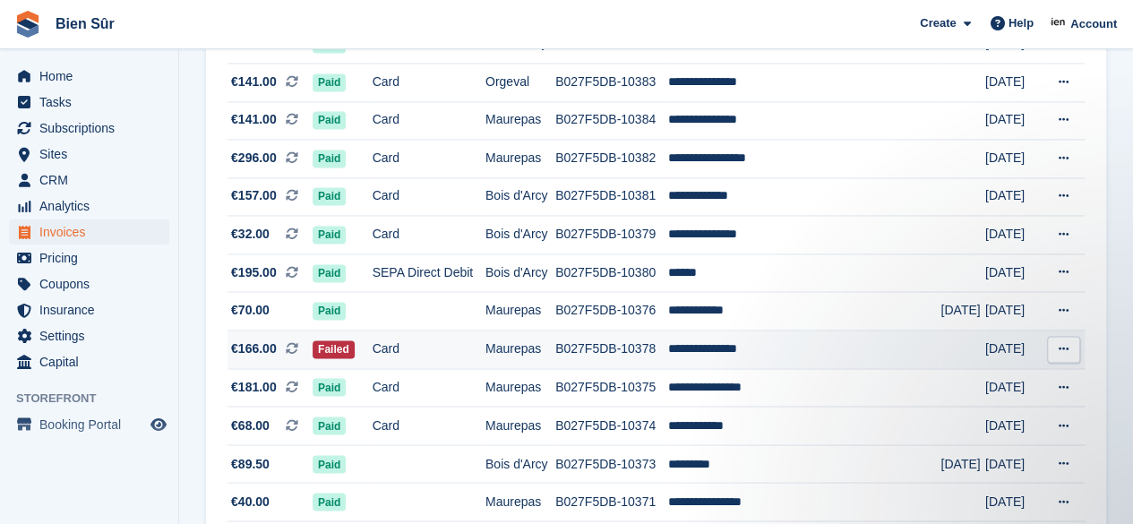
click at [668, 354] on td "B027F5DB-10378" at bounding box center [611, 349] width 113 height 39
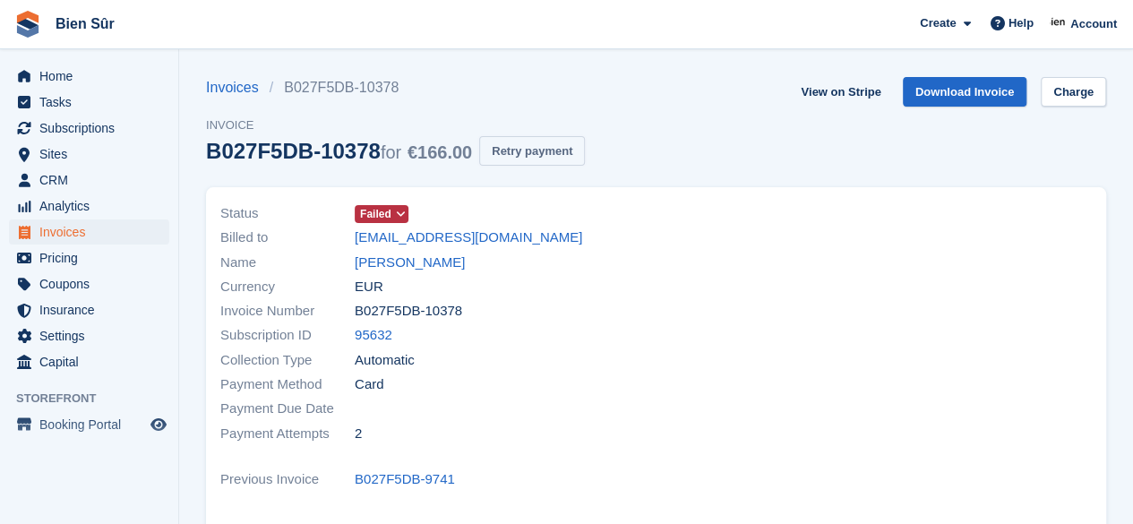
click at [500, 143] on button "Retry payment" at bounding box center [532, 151] width 106 height 30
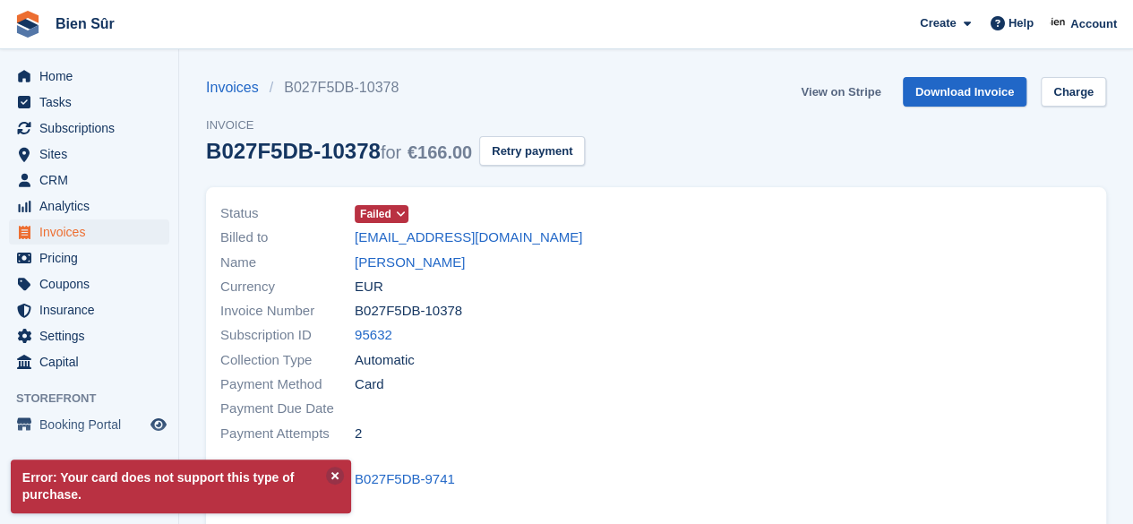
click at [849, 92] on link "View on Stripe" at bounding box center [840, 92] width 94 height 30
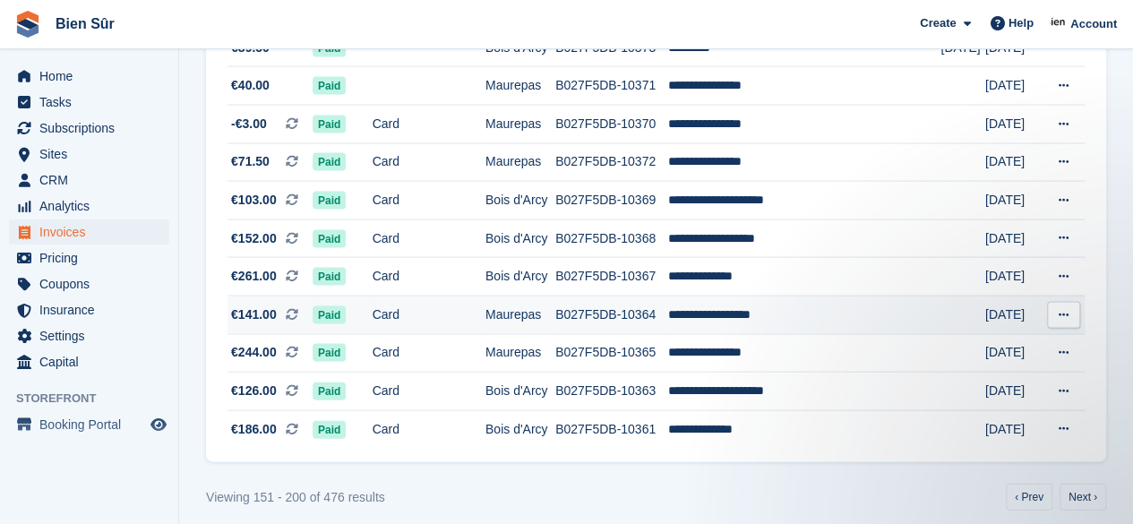
scroll to position [1786, 0]
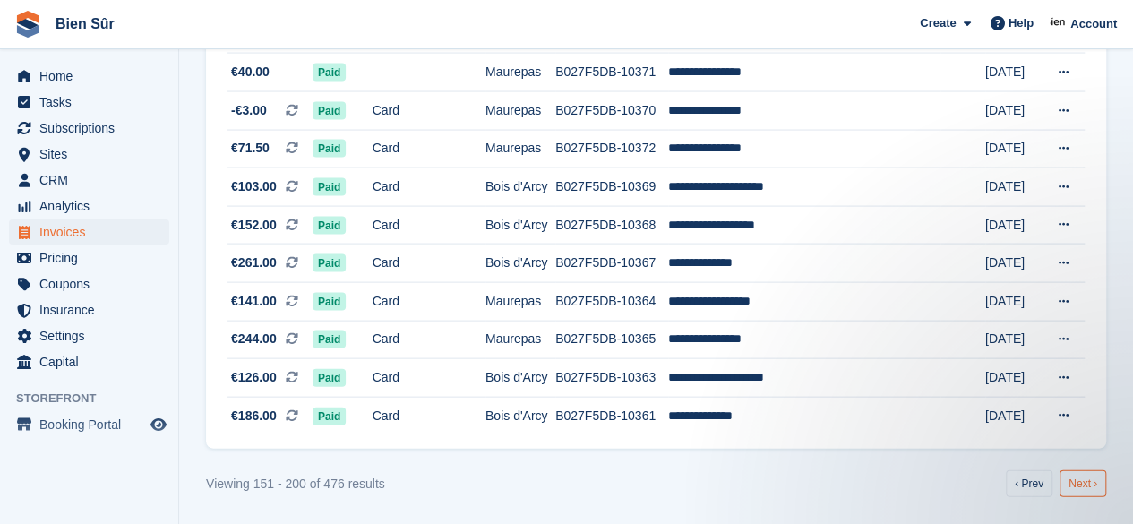
click at [1094, 491] on link "Next ›" at bounding box center [1082, 483] width 47 height 27
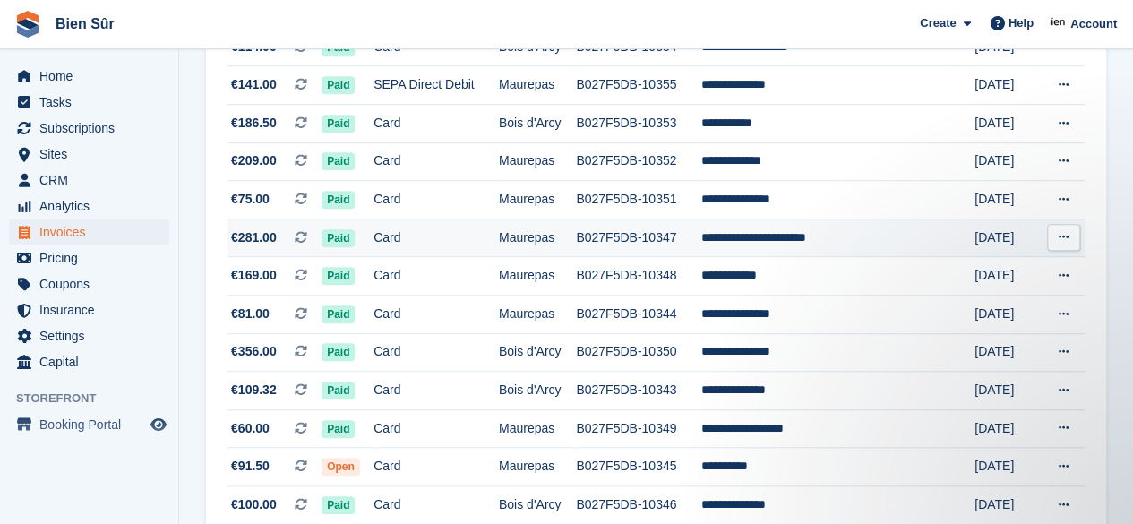
scroll to position [806, 0]
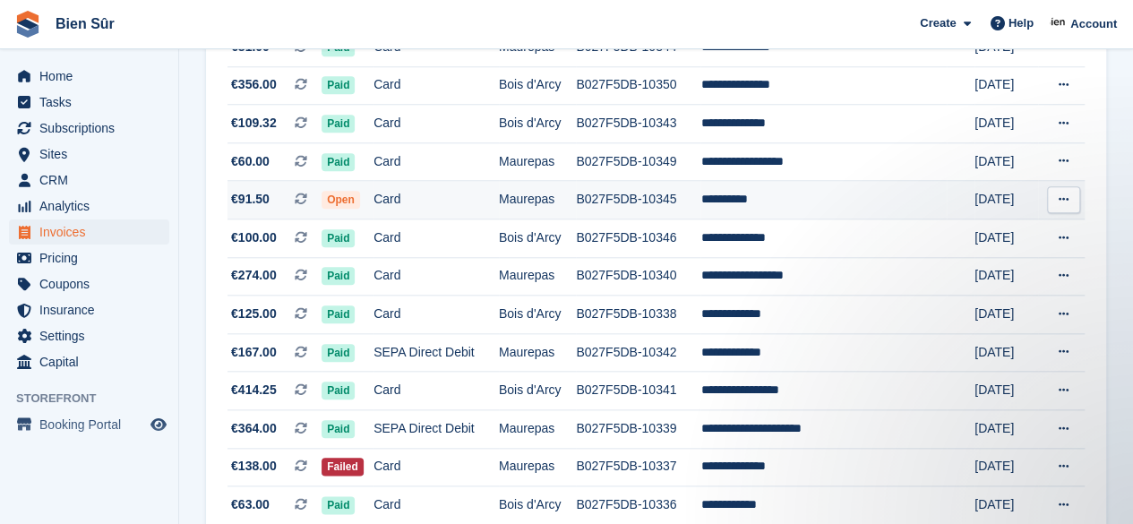
click at [536, 208] on td "Maurepas" at bounding box center [537, 200] width 77 height 39
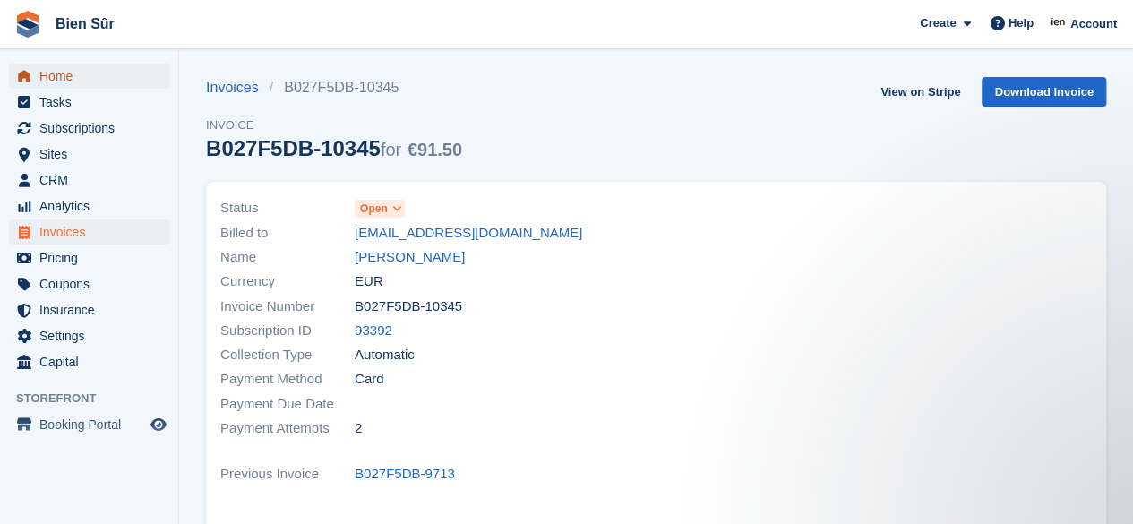
click at [89, 81] on span "Home" at bounding box center [92, 76] width 107 height 25
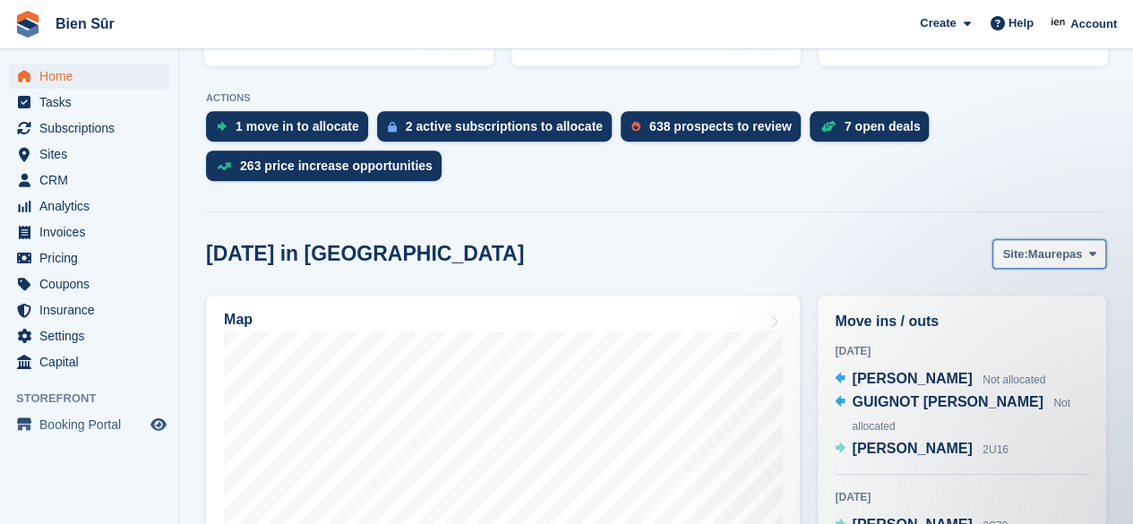
click at [1060, 245] on span "Maurepas" at bounding box center [1055, 254] width 55 height 18
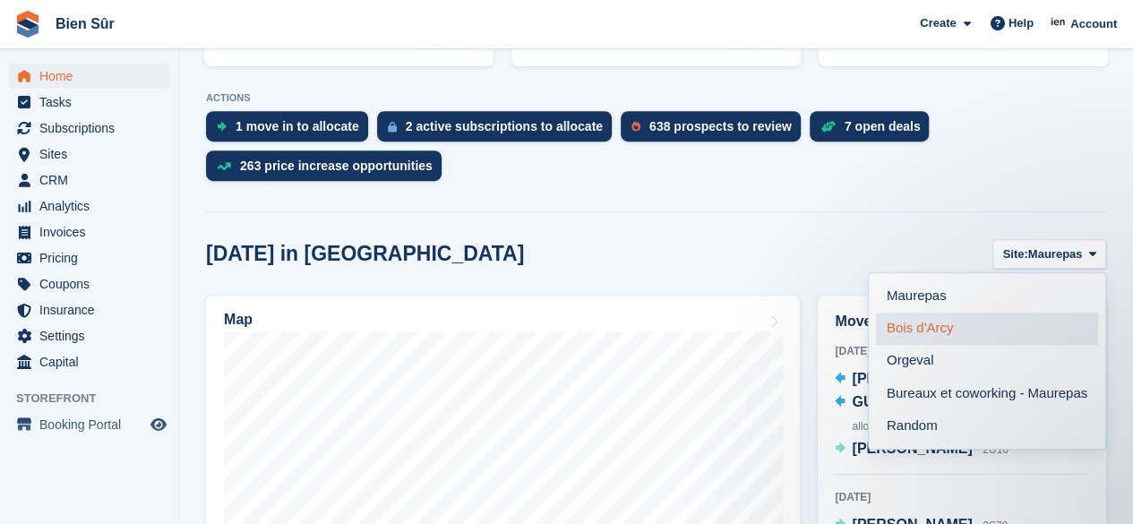
click at [950, 312] on link "Bois d'Arcy" at bounding box center [987, 328] width 222 height 32
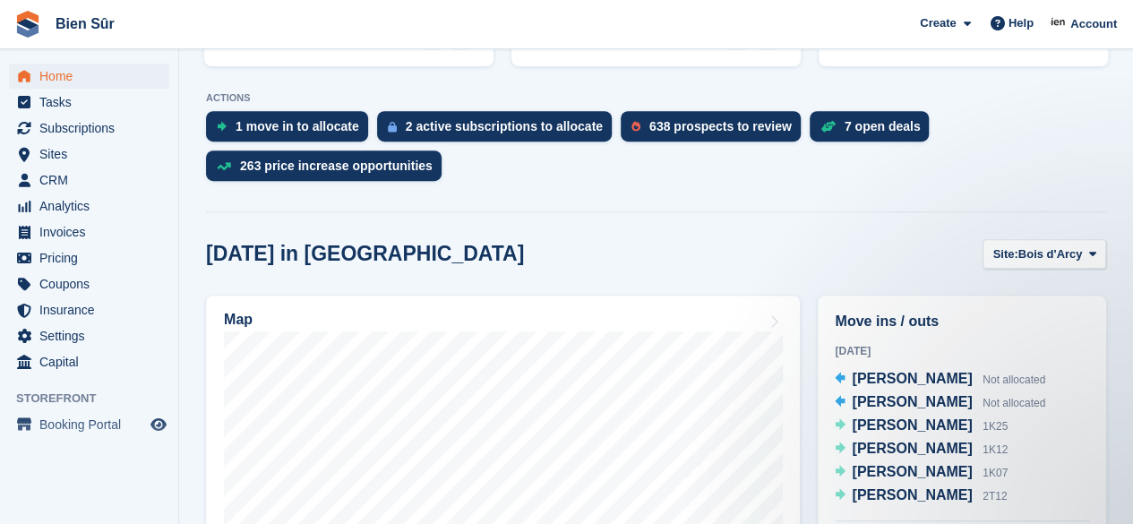
click at [910, 488] on div "Today Yannick SALOMON Not allocated Corentin Gervois Not allocated Mélanie Hamo…" at bounding box center [961, 431] width 254 height 180
click at [908, 487] on span "[PERSON_NAME]" at bounding box center [911, 494] width 120 height 15
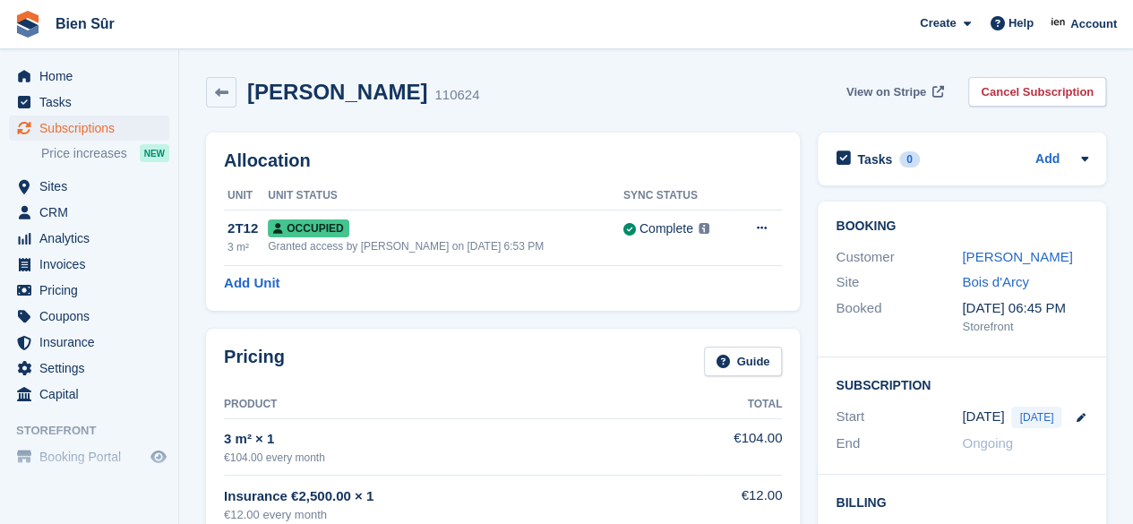
click at [907, 91] on span "View on Stripe" at bounding box center [886, 92] width 80 height 18
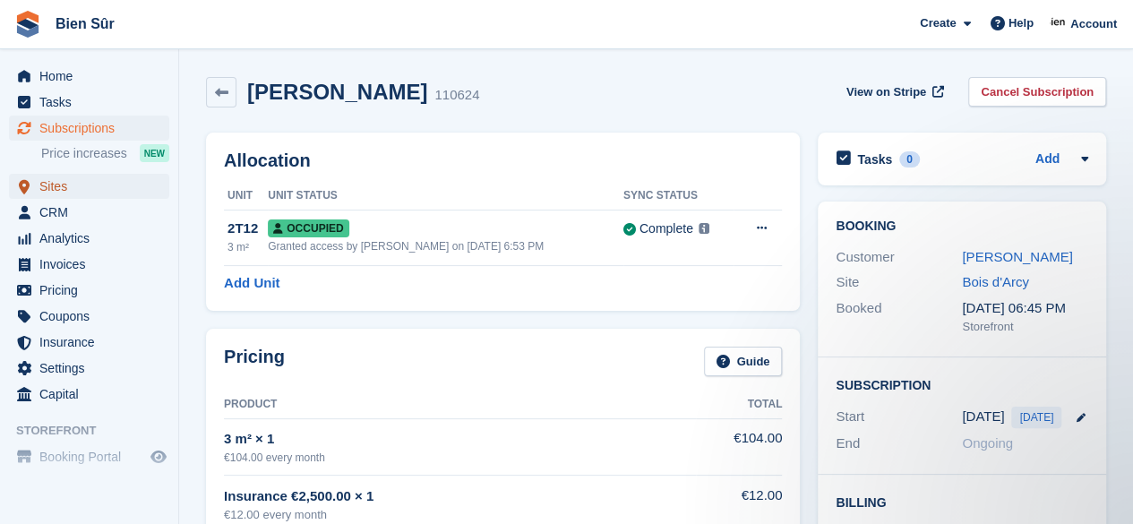
click at [46, 195] on span "Sites" at bounding box center [92, 186] width 107 height 25
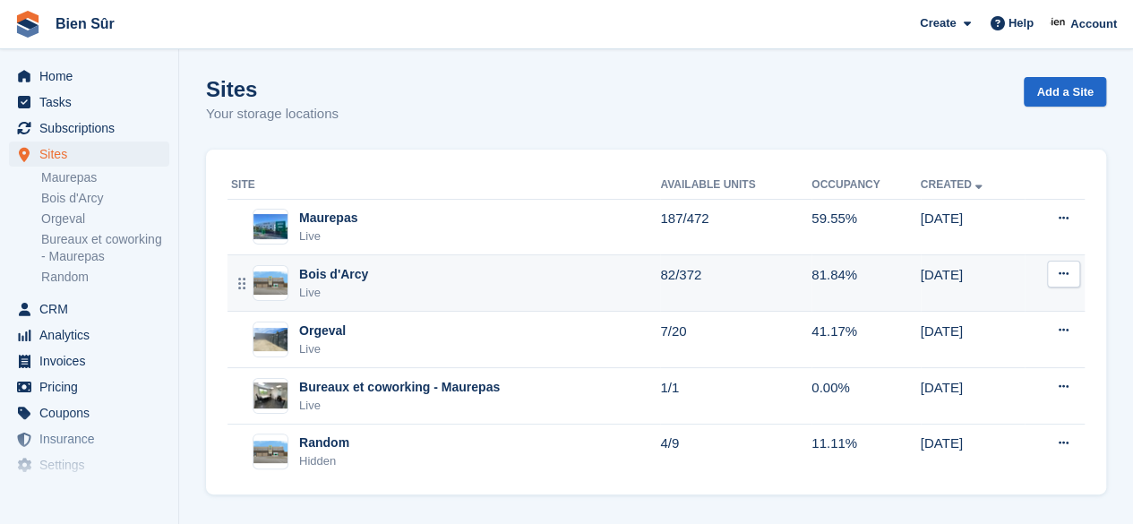
click at [399, 287] on div "Bois d'Arcy Live" at bounding box center [445, 283] width 429 height 37
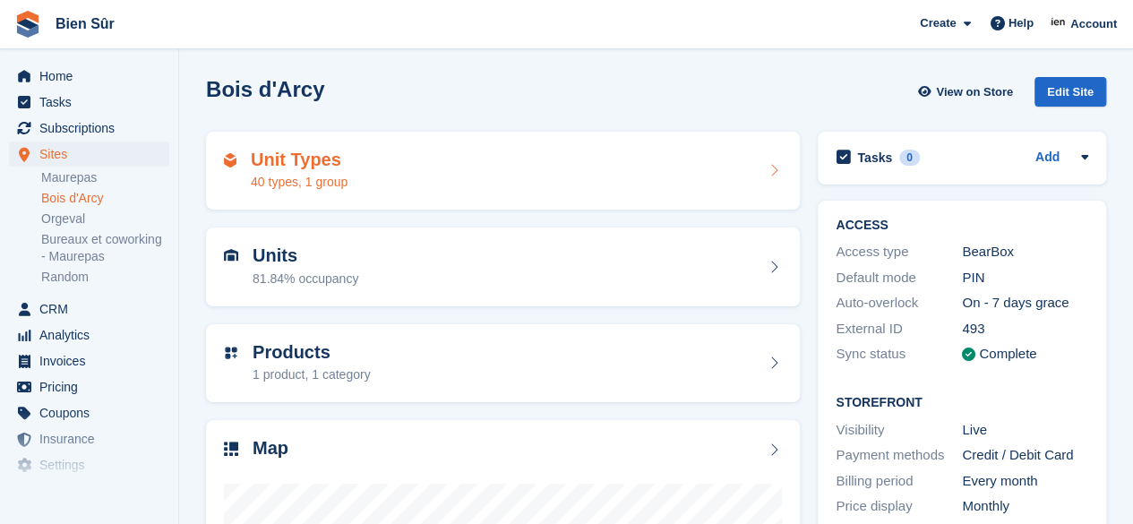
click at [467, 169] on div "Unit Types 40 types, 1 group" at bounding box center [503, 171] width 558 height 43
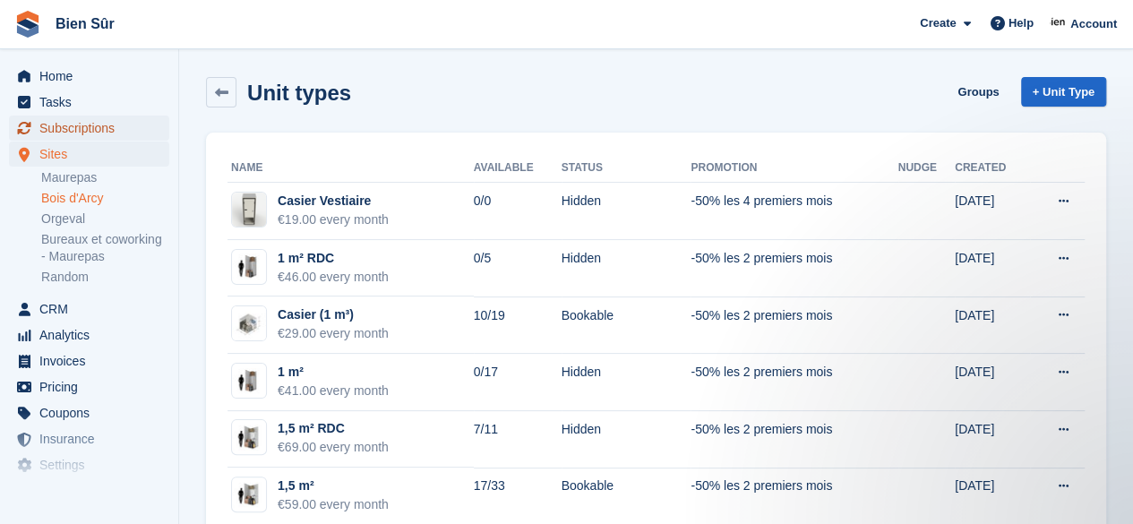
click at [79, 128] on span "Subscriptions" at bounding box center [92, 128] width 107 height 25
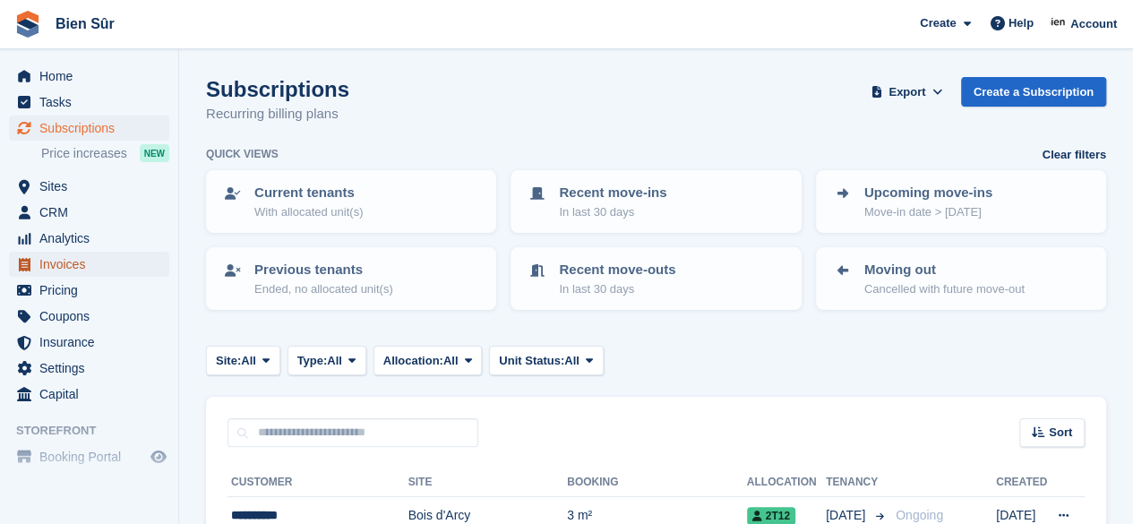
click at [53, 268] on span "Invoices" at bounding box center [92, 264] width 107 height 25
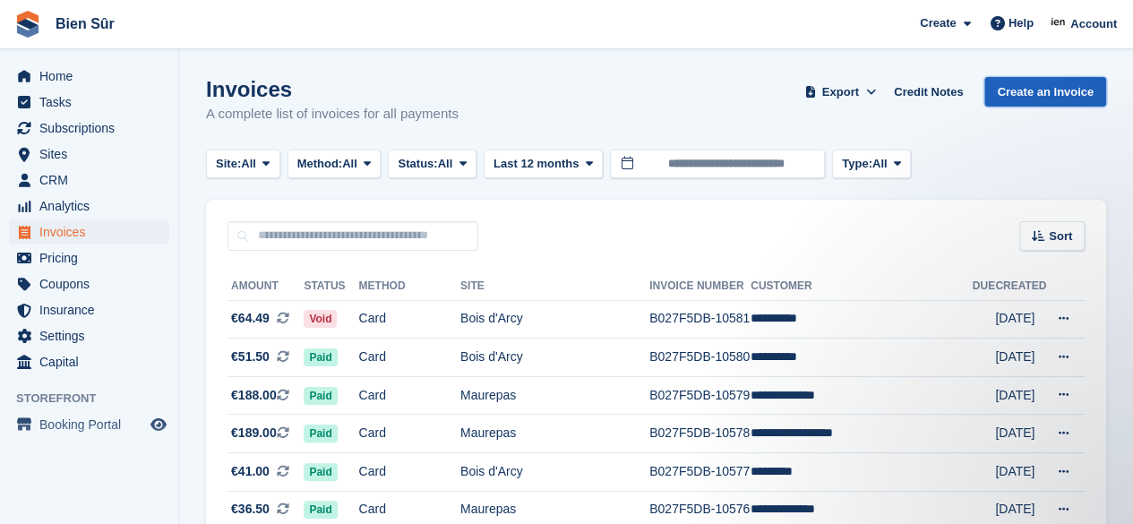
click at [1010, 96] on link "Create an Invoice" at bounding box center [1045, 92] width 122 height 30
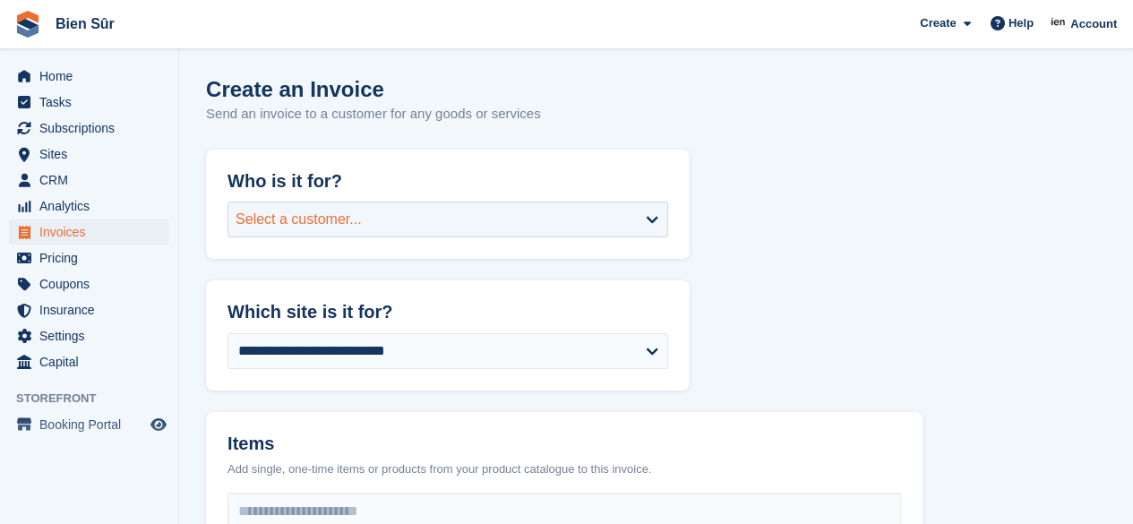
click at [366, 228] on div "Select a customer..." at bounding box center [447, 219] width 441 height 36
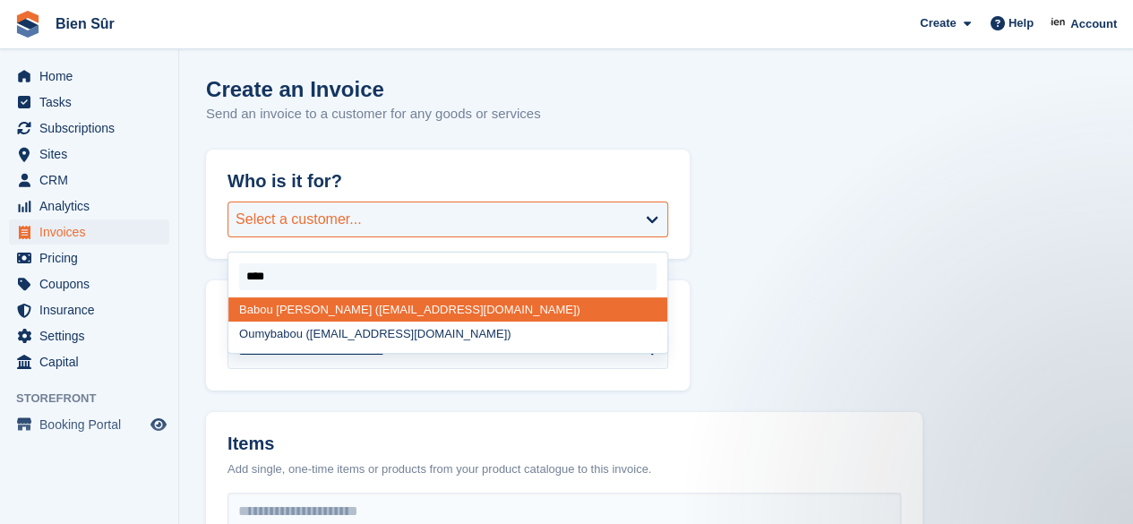
type input "*****"
click at [311, 340] on div "[PERSON_NAME] ([EMAIL_ADDRESS][DOMAIN_NAME])" at bounding box center [447, 333] width 439 height 24
select select "******"
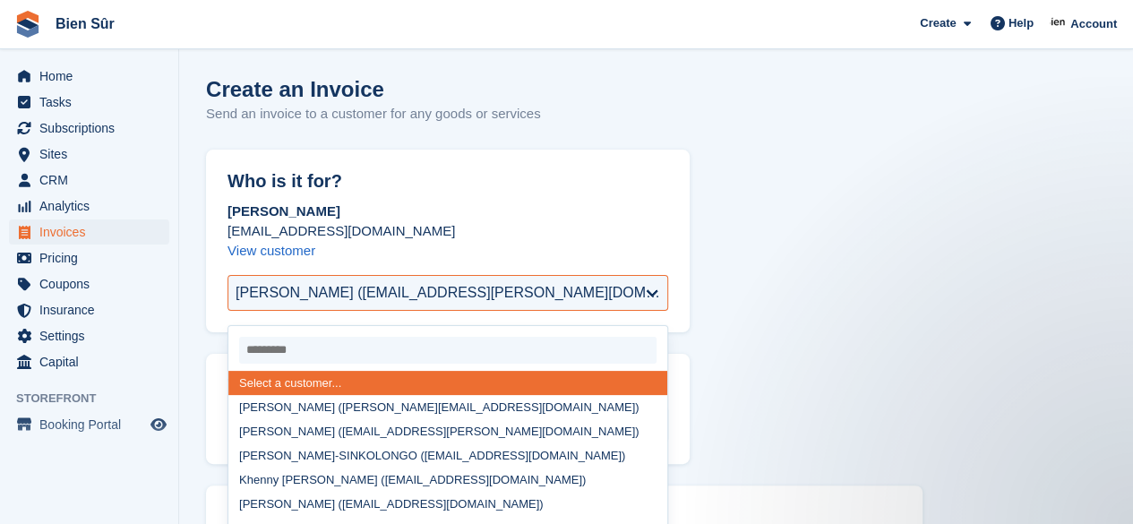
click at [464, 239] on p "[EMAIL_ADDRESS][DOMAIN_NAME]" at bounding box center [447, 231] width 441 height 20
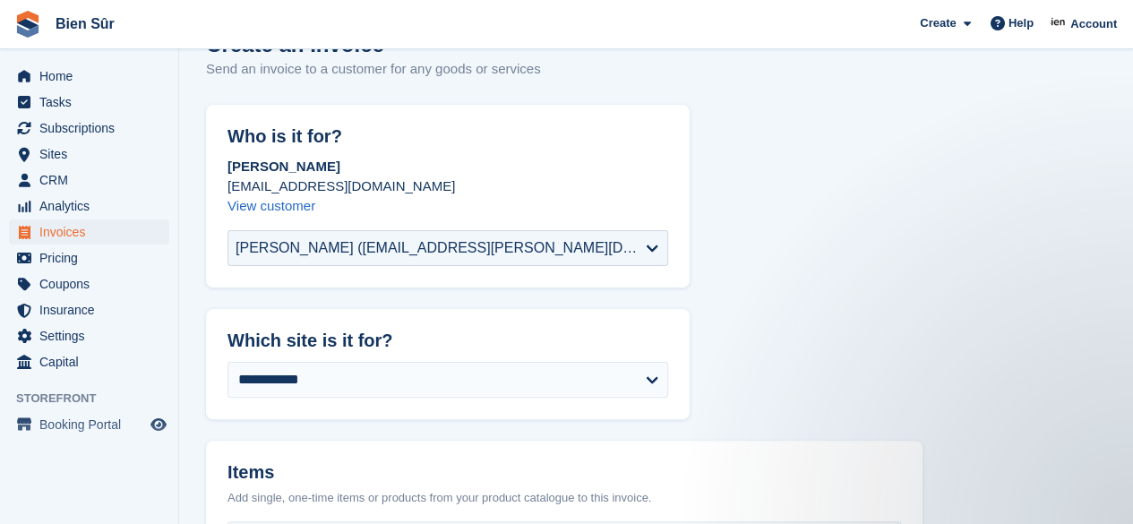
scroll to position [179, 0]
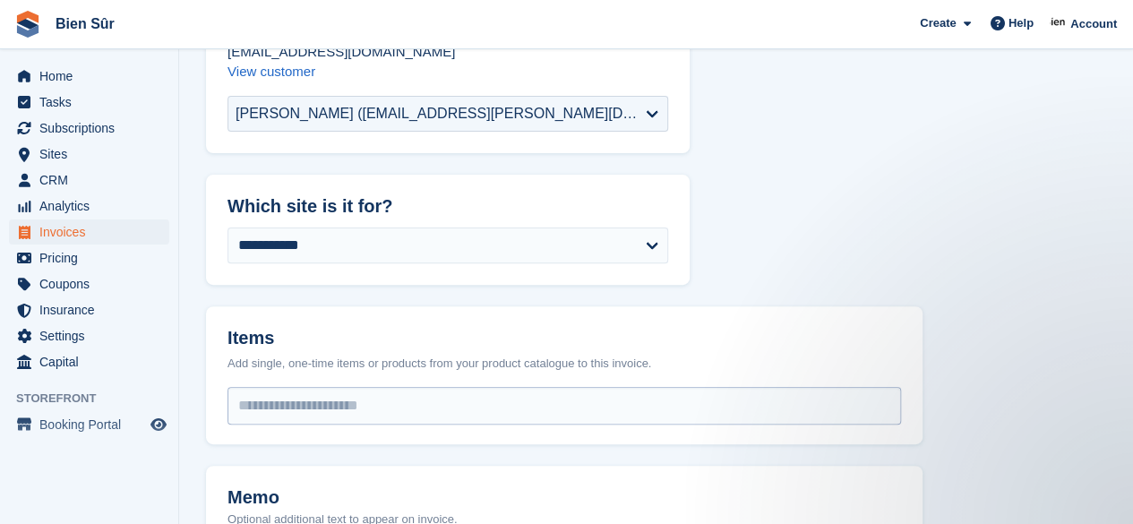
click at [295, 402] on input "select-one" at bounding box center [564, 406] width 672 height 36
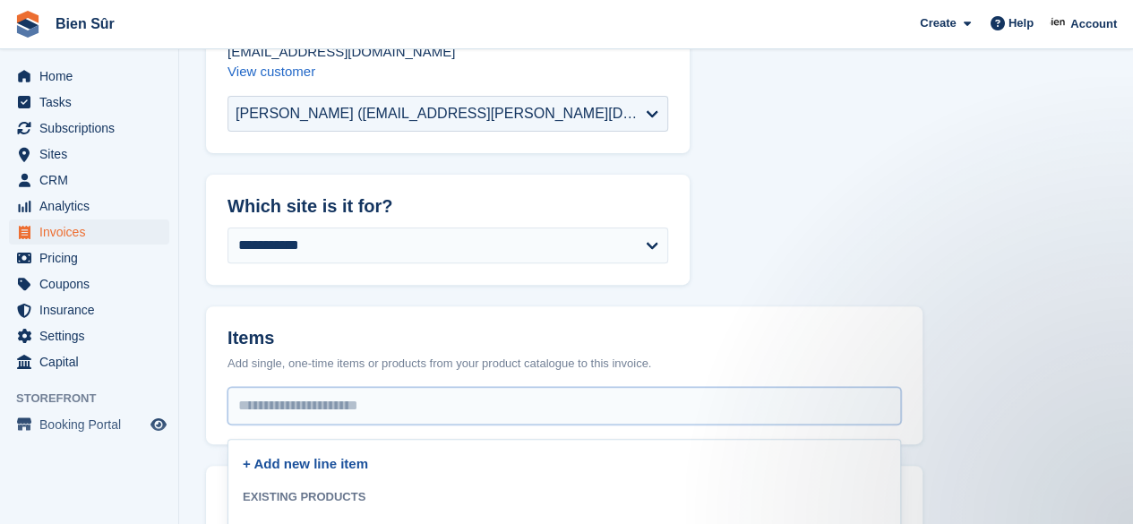
click at [297, 462] on link "+ Add new line item" at bounding box center [305, 463] width 125 height 15
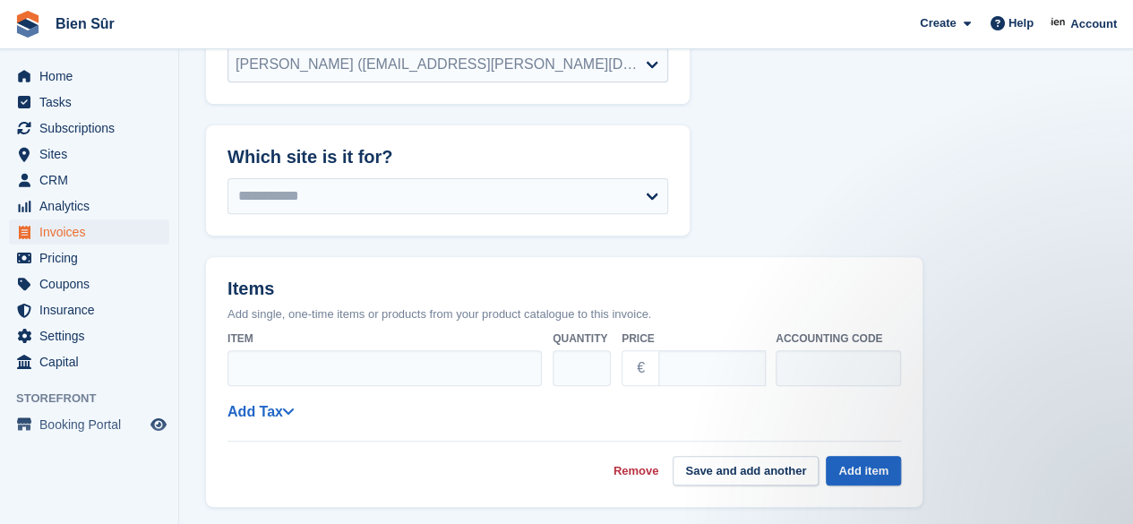
scroll to position [269, 0]
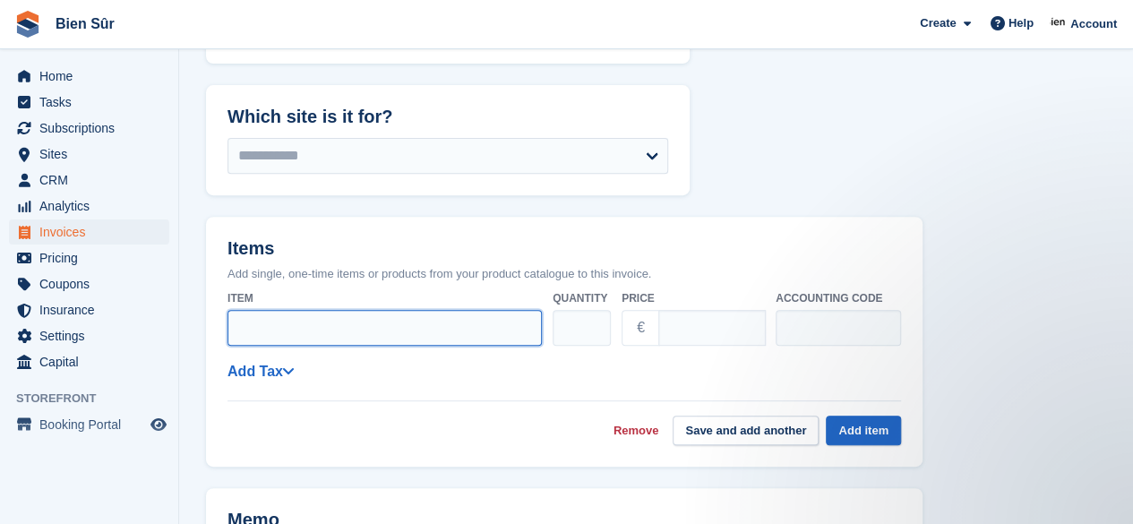
click at [279, 314] on input "Item" at bounding box center [384, 328] width 314 height 36
drag, startPoint x: 272, startPoint y: 338, endPoint x: 255, endPoint y: 324, distance: 21.7
click at [255, 324] on input "**********" at bounding box center [384, 328] width 314 height 36
click at [319, 326] on input "**********" at bounding box center [384, 328] width 314 height 36
drag, startPoint x: 285, startPoint y: 329, endPoint x: 275, endPoint y: 329, distance: 9.8
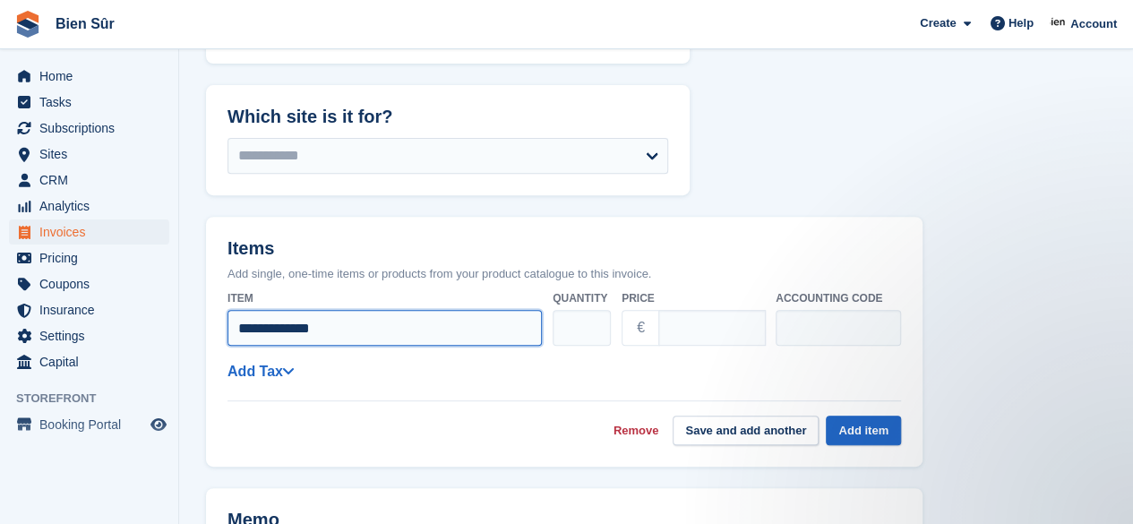
click at [275, 329] on input "**********" at bounding box center [384, 328] width 314 height 36
click at [315, 329] on input "**********" at bounding box center [384, 328] width 314 height 36
click at [349, 329] on input "**********" at bounding box center [384, 328] width 314 height 36
type input "**********"
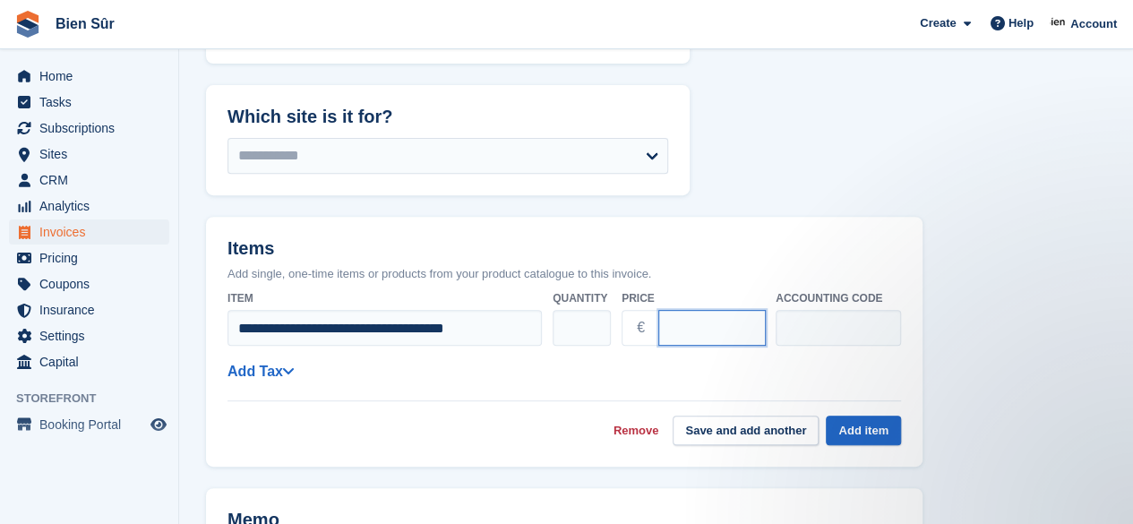
click at [698, 327] on input "****" at bounding box center [711, 328] width 107 height 36
type input "*"
type input "**"
type input "****"
click at [279, 369] on link "Add Tax" at bounding box center [260, 371] width 66 height 15
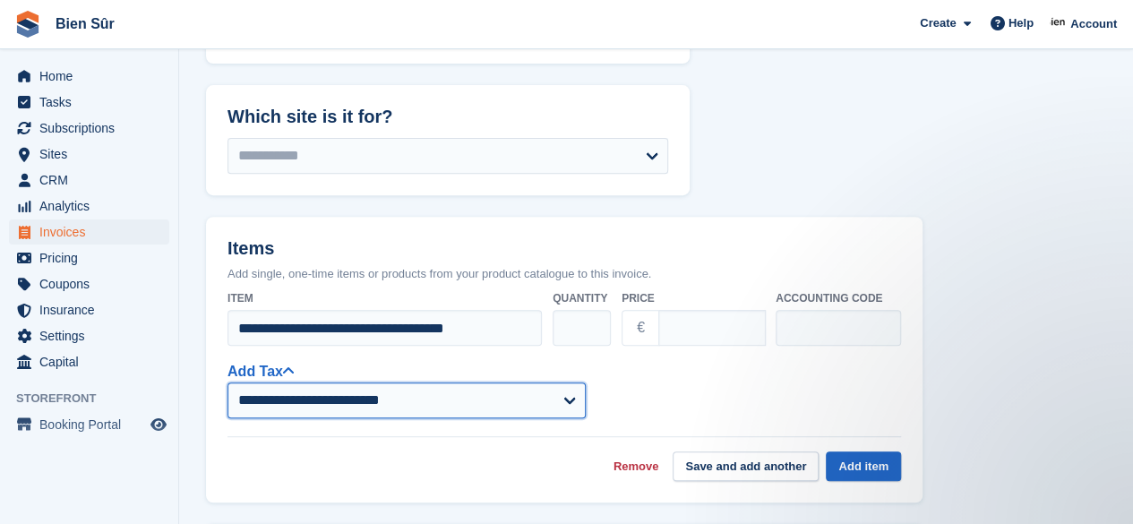
click at [318, 404] on select "**********" at bounding box center [406, 400] width 358 height 36
select select "***"
click at [227, 382] on select "**********" at bounding box center [406, 400] width 358 height 36
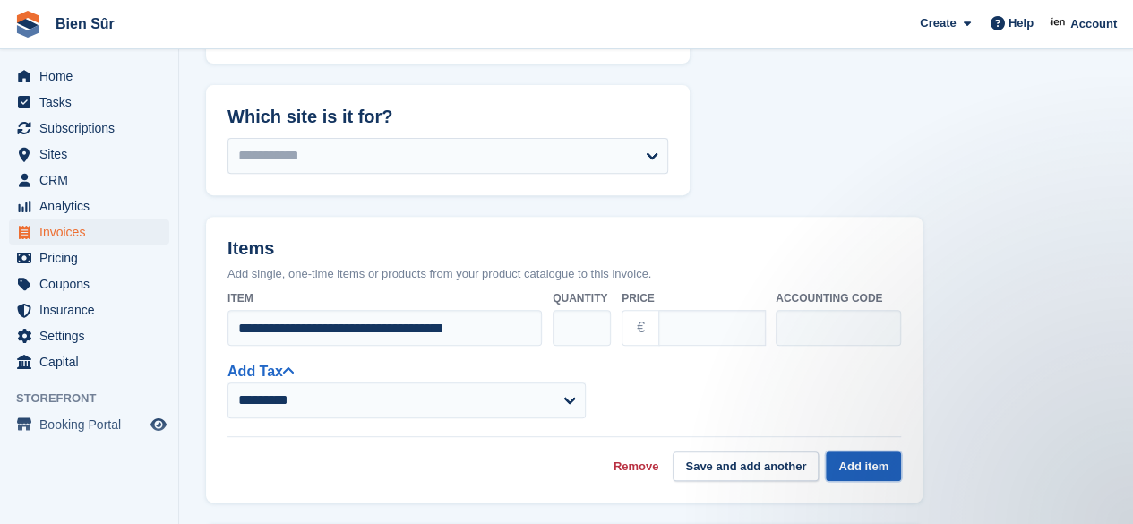
click at [860, 475] on button "Add item" at bounding box center [863, 466] width 75 height 30
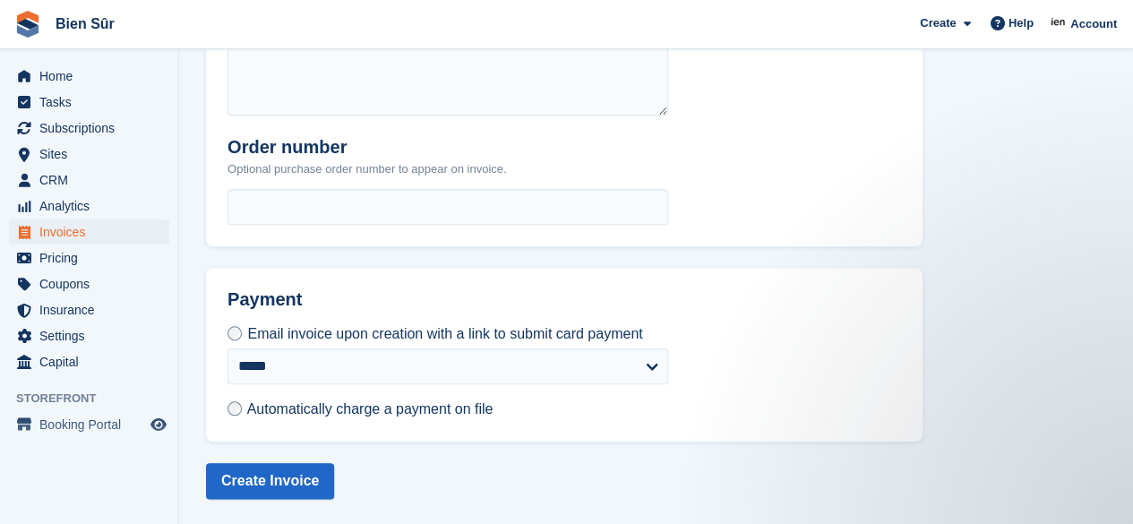
scroll to position [783, 0]
click at [287, 490] on button "Create Invoice" at bounding box center [270, 480] width 128 height 36
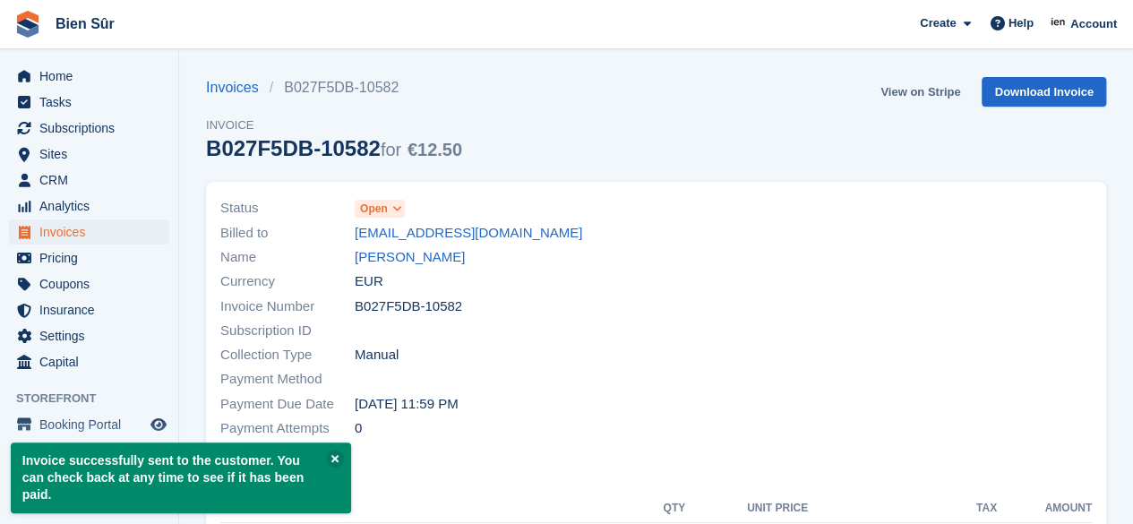
click at [920, 95] on link "View on Stripe" at bounding box center [920, 92] width 94 height 30
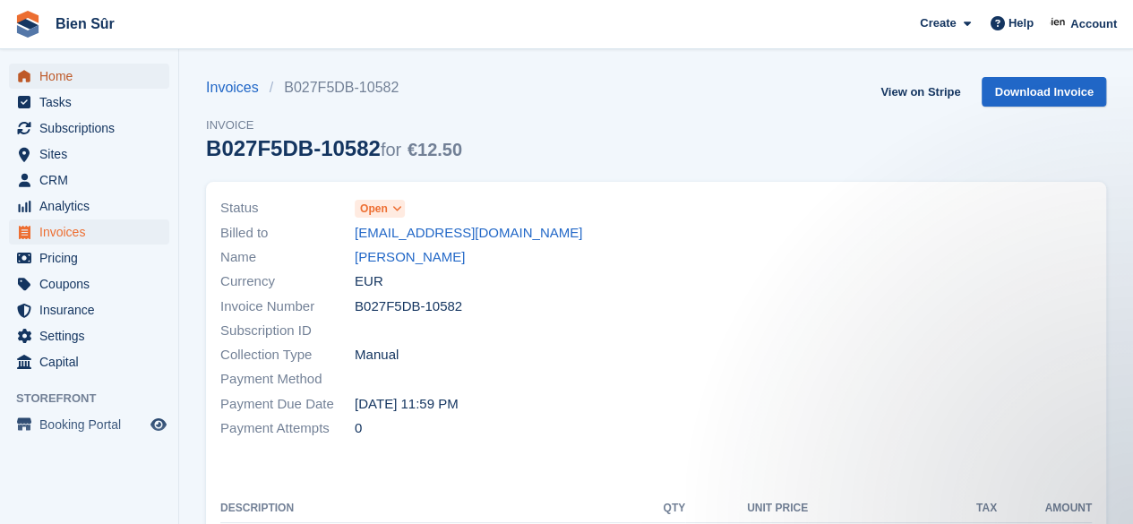
click at [56, 76] on span "Home" at bounding box center [92, 76] width 107 height 25
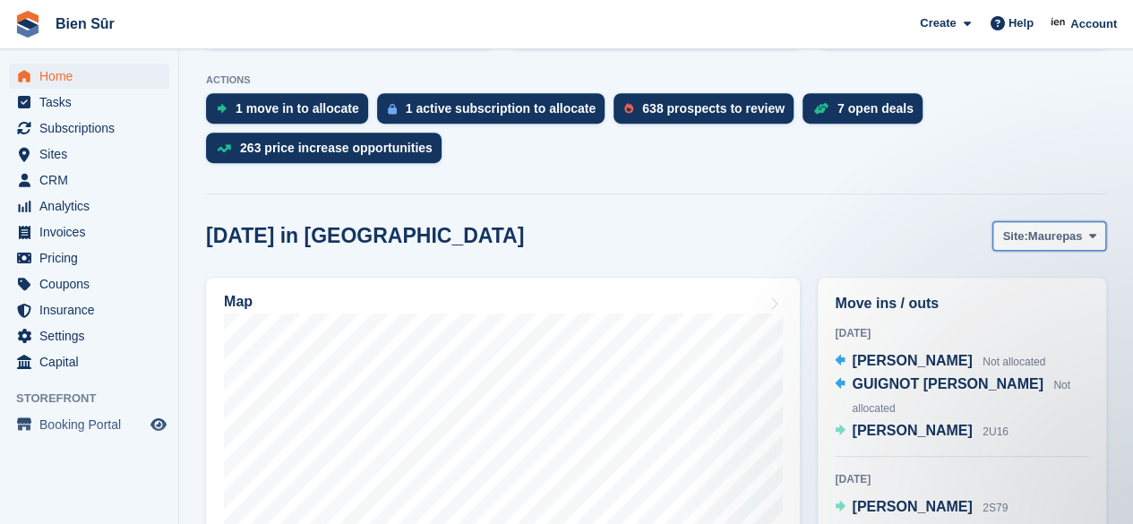
click at [1078, 227] on span "Maurepas" at bounding box center [1055, 236] width 55 height 18
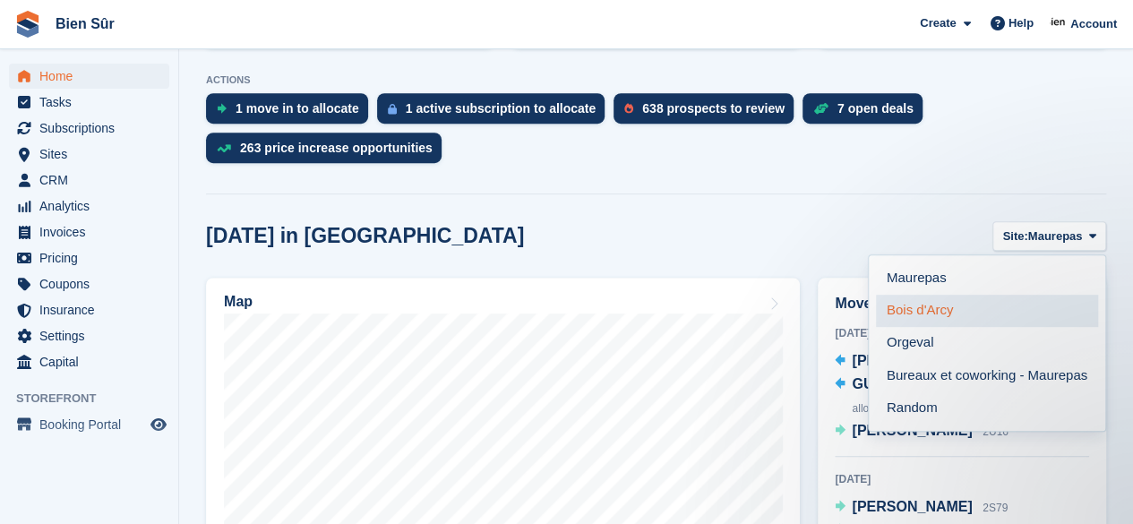
click at [950, 295] on link "Bois d'Arcy" at bounding box center [987, 311] width 222 height 32
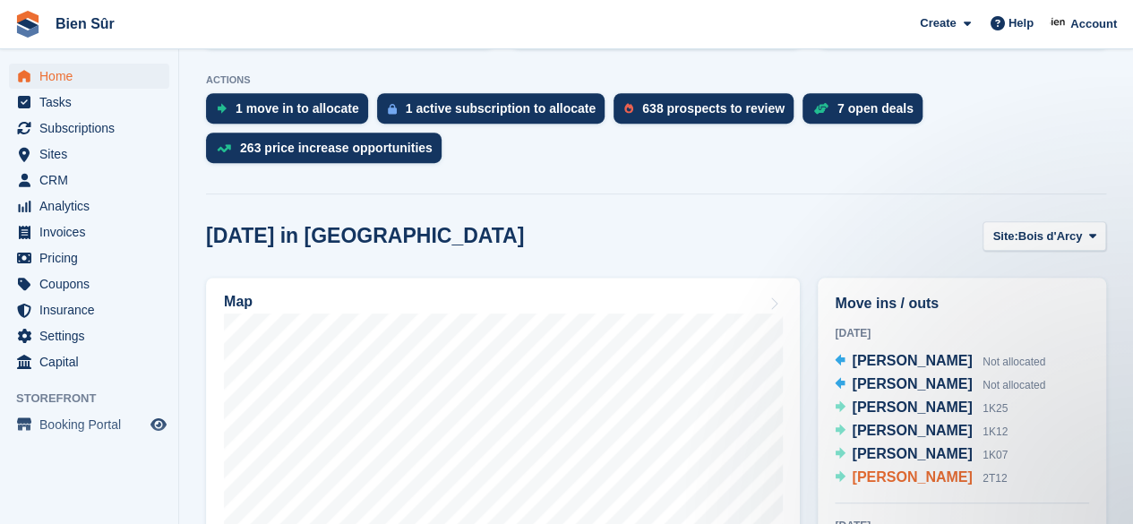
click at [895, 469] on span "[PERSON_NAME]" at bounding box center [911, 476] width 120 height 15
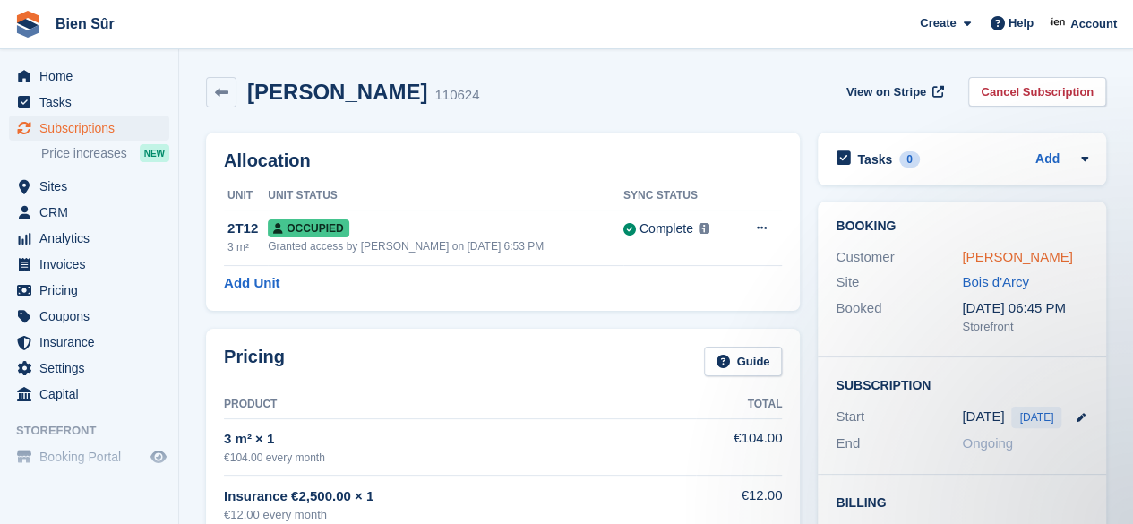
click at [1033, 257] on link "[PERSON_NAME]" at bounding box center [1017, 256] width 110 height 15
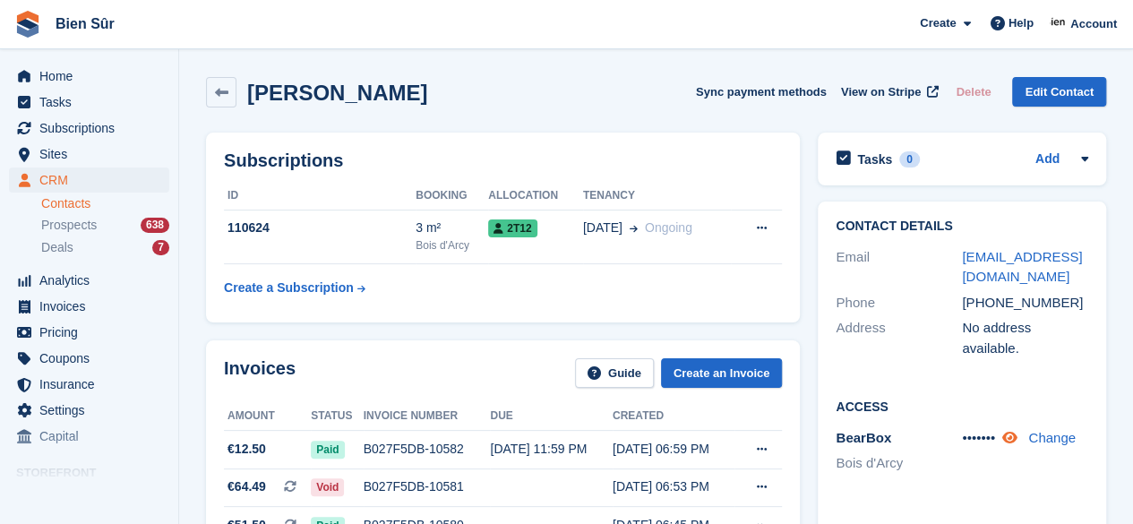
click at [1015, 431] on icon at bounding box center [1009, 437] width 15 height 13
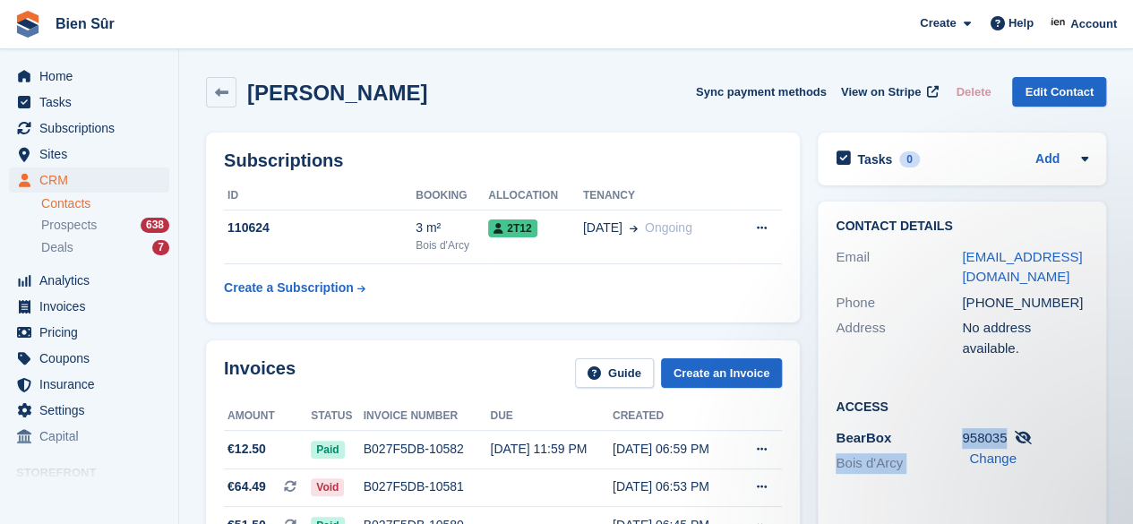
drag, startPoint x: 1003, startPoint y: 418, endPoint x: 953, endPoint y: 418, distance: 50.1
click at [953, 425] on div "BearBox Bois d'Arcy 958035 Change" at bounding box center [961, 452] width 252 height 55
click at [953, 428] on div "BearBox Bois d'Arcy" at bounding box center [898, 452] width 126 height 49
drag, startPoint x: 1003, startPoint y: 419, endPoint x: 963, endPoint y: 416, distance: 40.4
click at [963, 430] on span "958035" at bounding box center [984, 437] width 45 height 15
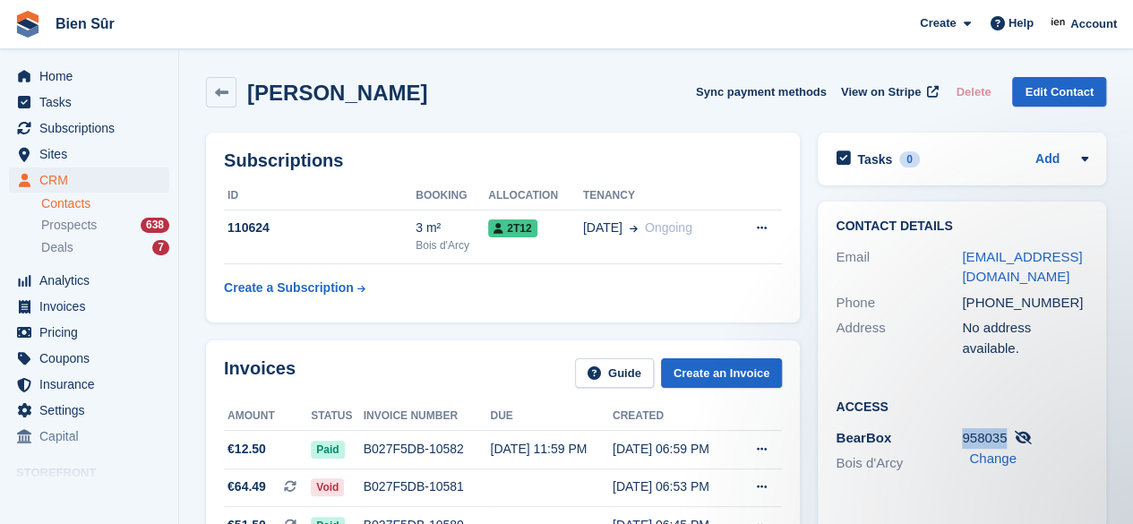
copy span "958035"
